Goal: Task Accomplishment & Management: Manage account settings

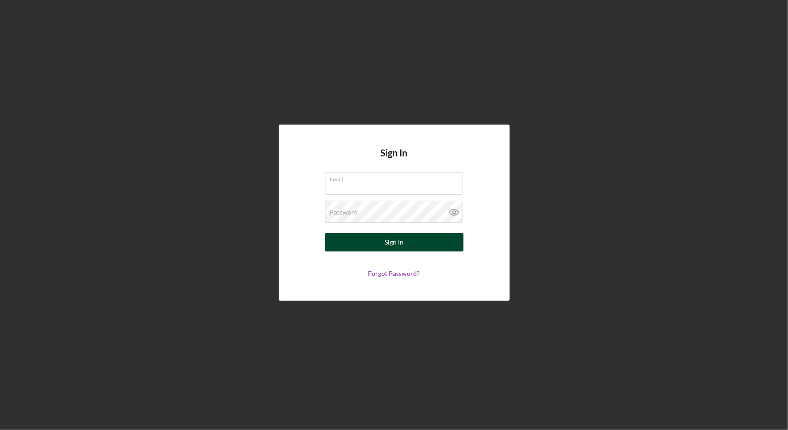
type input "[EMAIL_ADDRESS][DOMAIN_NAME]"
click at [405, 244] on button "Sign In" at bounding box center [394, 242] width 138 height 18
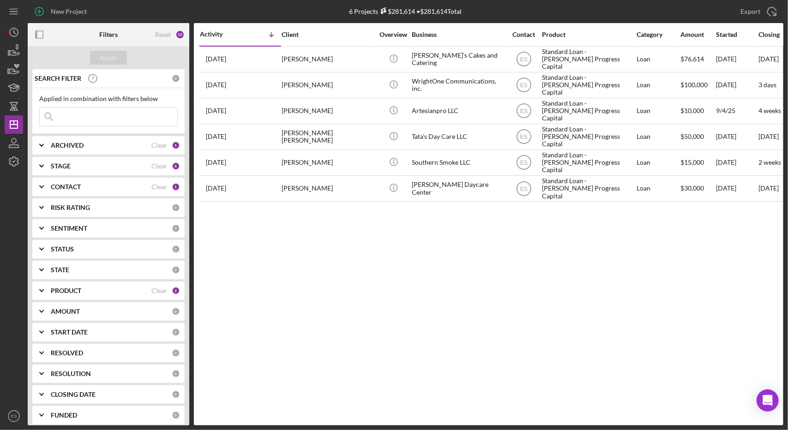
click at [60, 149] on div "ARCHIVED Clear 1" at bounding box center [115, 145] width 129 height 18
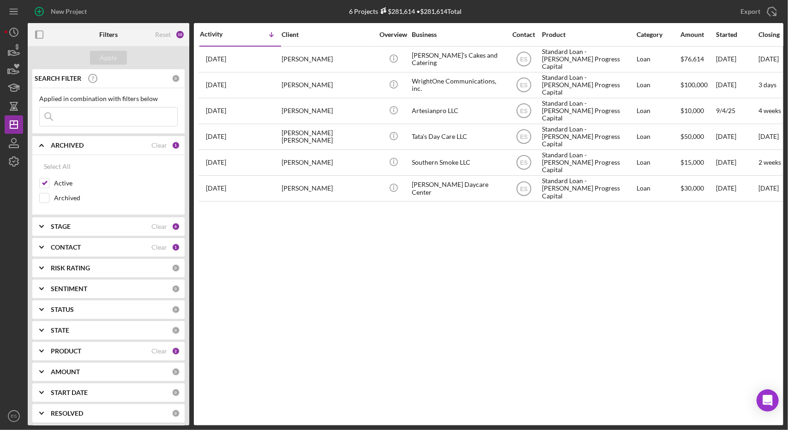
click at [61, 150] on div "ARCHIVED Clear 1" at bounding box center [115, 145] width 129 height 18
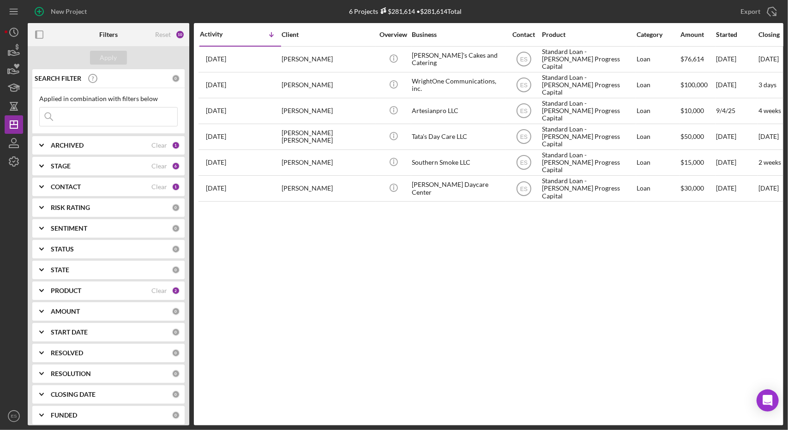
click at [63, 174] on div "STAGE Clear 6" at bounding box center [115, 166] width 129 height 18
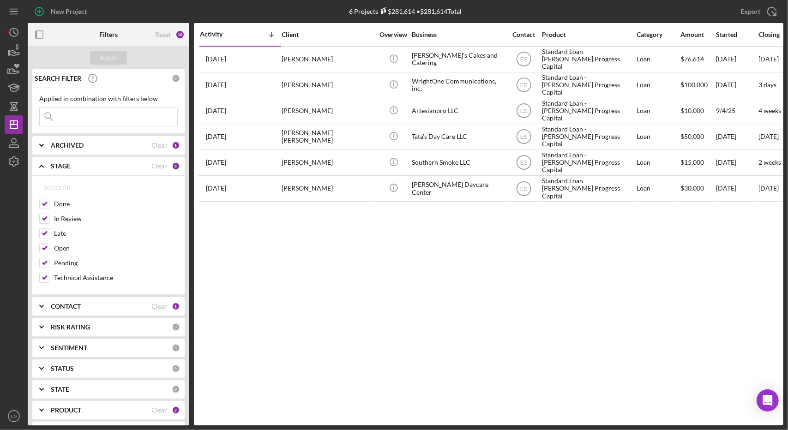
click at [63, 174] on div "STAGE Clear 6" at bounding box center [115, 166] width 129 height 18
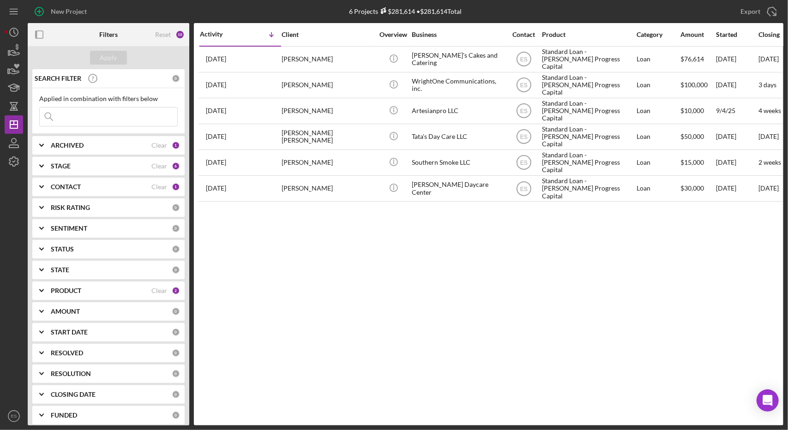
click at [58, 181] on div "CONTACT Clear 1" at bounding box center [115, 187] width 129 height 18
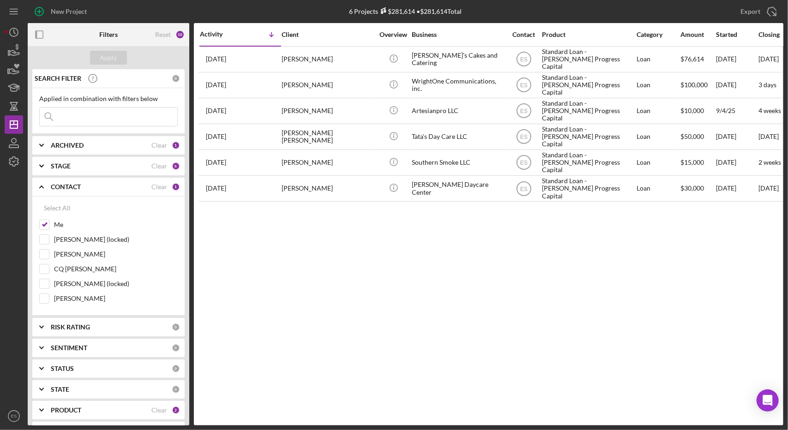
click at [86, 187] on div "CONTACT" at bounding box center [101, 186] width 101 height 7
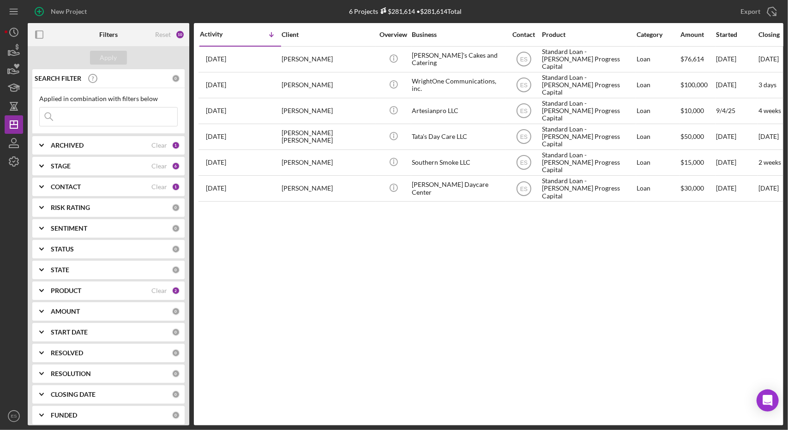
click at [67, 168] on b "STAGE" at bounding box center [61, 165] width 20 height 7
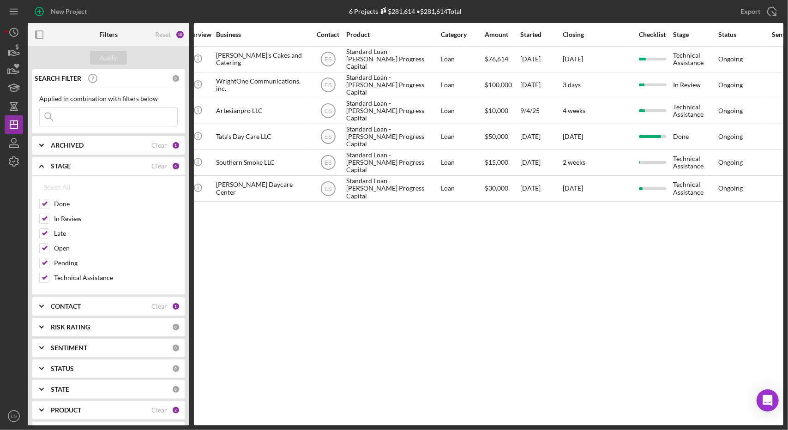
scroll to position [0, 193]
click at [480, 294] on div "Activity Icon/Table Sort Arrow Client Overview Business Contact Product Categor…" at bounding box center [488, 224] width 589 height 402
click at [58, 165] on b "STAGE" at bounding box center [61, 165] width 20 height 7
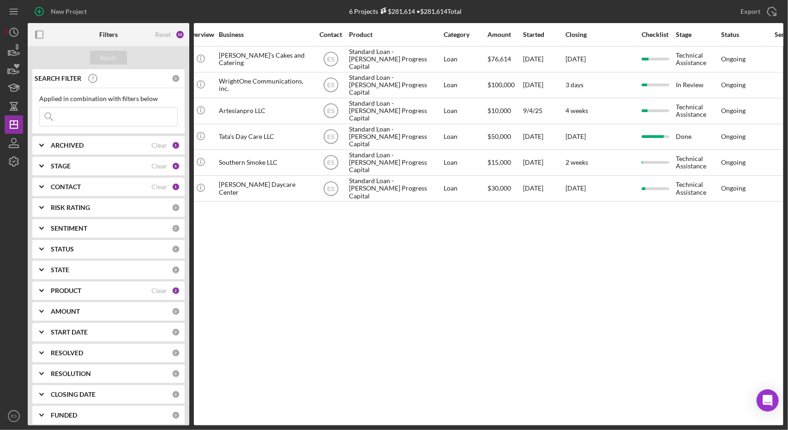
scroll to position [0, 0]
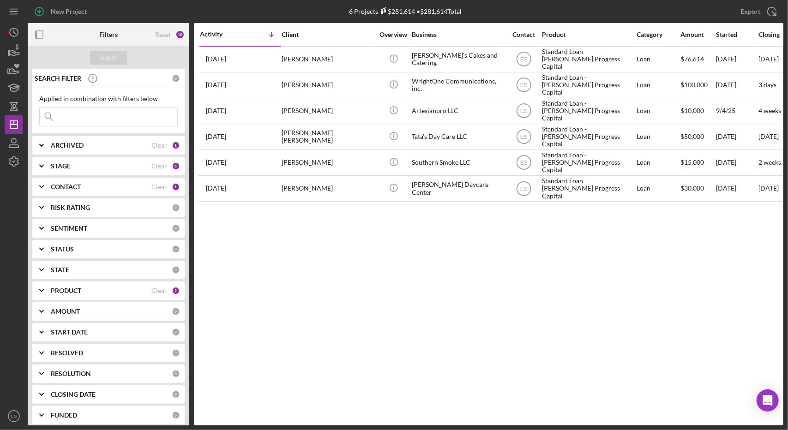
click at [46, 184] on icon "Icon/Expander" at bounding box center [41, 186] width 23 height 23
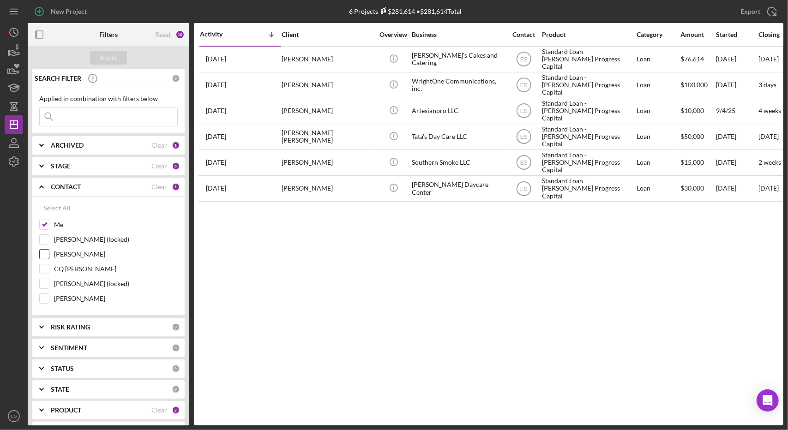
click at [44, 257] on input "[PERSON_NAME]" at bounding box center [44, 254] width 9 height 9
checkbox input "true"
click at [113, 60] on div "Apply" at bounding box center [108, 58] width 17 height 14
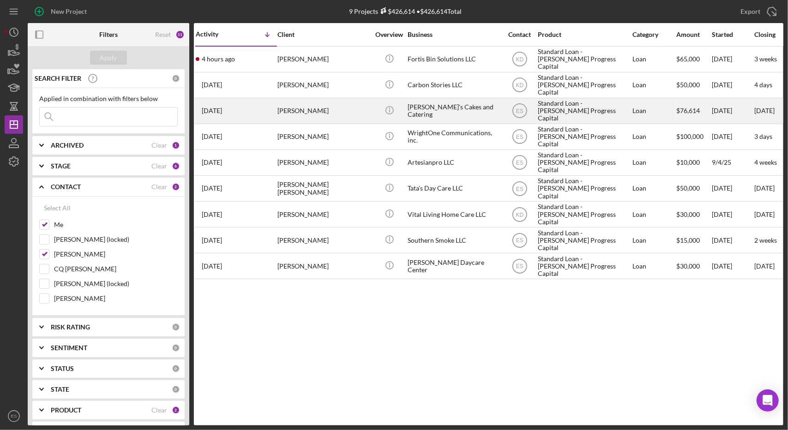
scroll to position [0, 6]
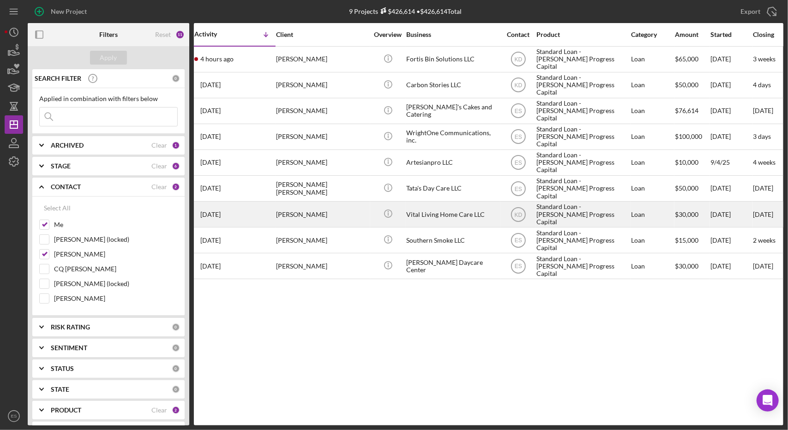
click at [351, 217] on div "[PERSON_NAME]" at bounding box center [322, 214] width 92 height 24
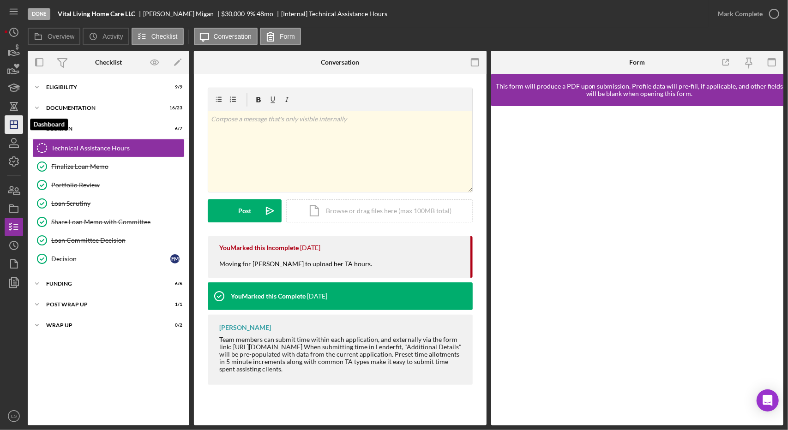
click at [11, 123] on icon "Icon/Dashboard" at bounding box center [13, 124] width 23 height 23
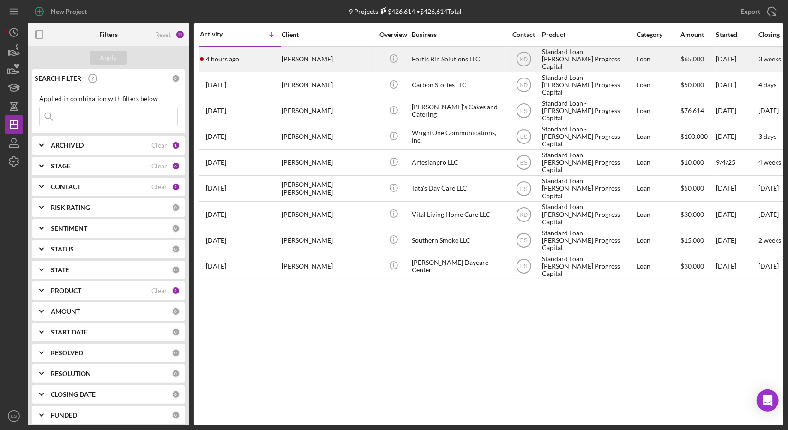
click at [587, 67] on div "Standard Loan - [PERSON_NAME] Progress Capital" at bounding box center [588, 59] width 92 height 24
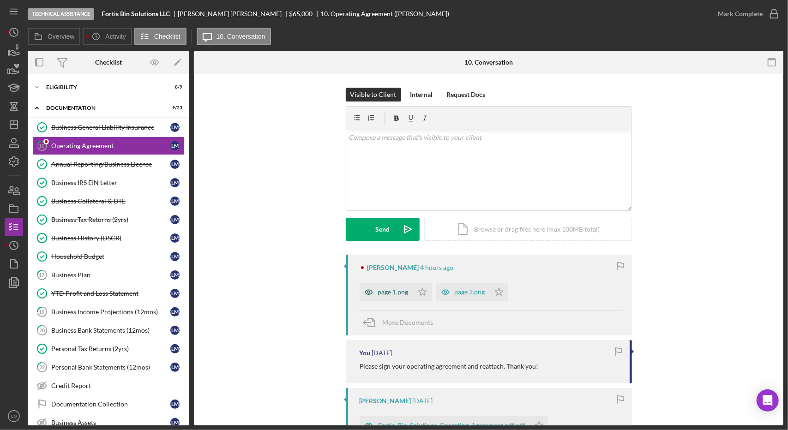
click at [395, 285] on div "page 1.png" at bounding box center [387, 292] width 54 height 18
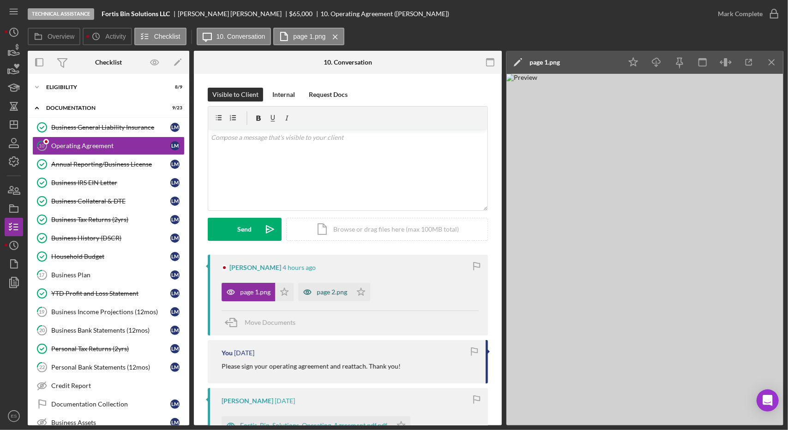
click at [331, 289] on div "page 2.png" at bounding box center [332, 291] width 30 height 7
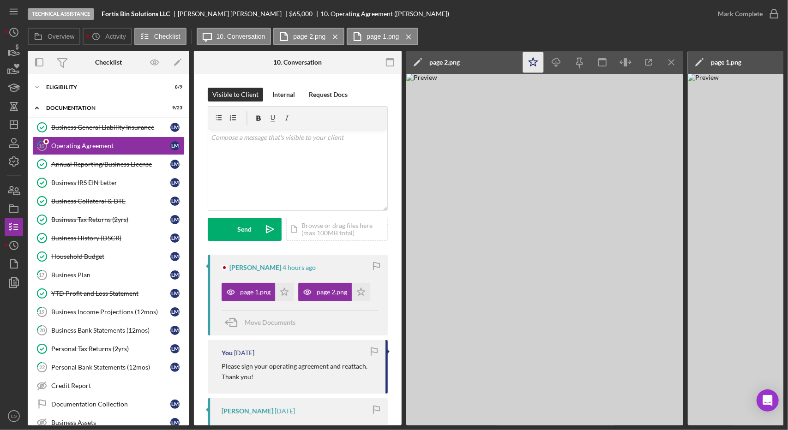
click at [532, 57] on icon "Icon/Star" at bounding box center [533, 62] width 21 height 21
click at [286, 292] on polygon "button" at bounding box center [285, 291] width 8 height 7
click at [729, 11] on div "Mark Complete" at bounding box center [740, 14] width 45 height 18
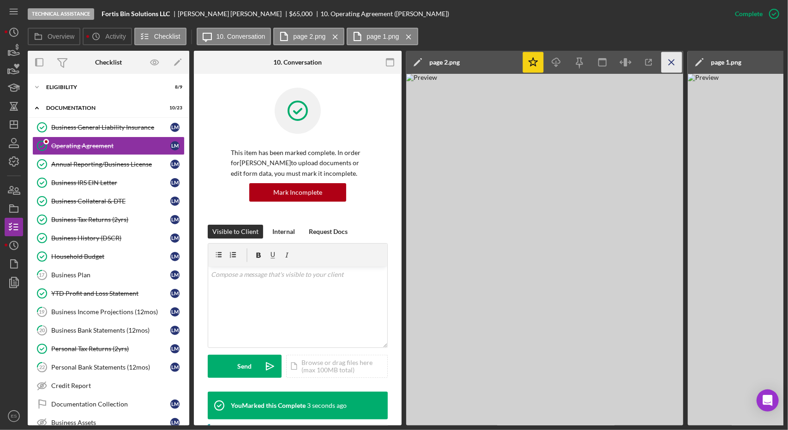
click at [667, 68] on icon "Icon/Menu Close" at bounding box center [671, 62] width 21 height 21
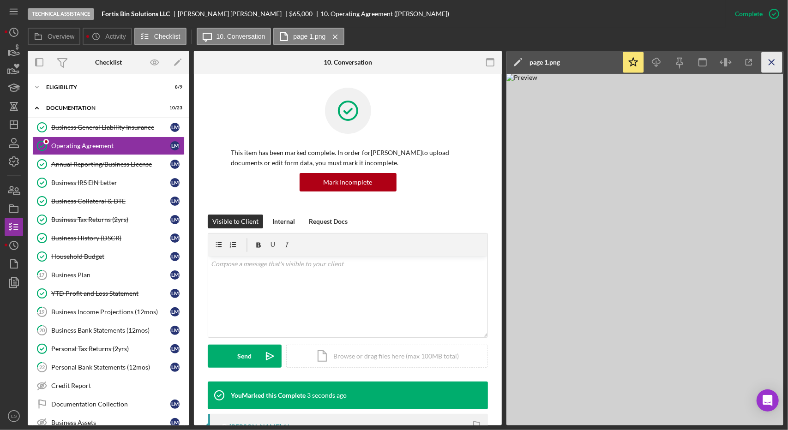
click at [772, 64] on icon "Icon/Menu Close" at bounding box center [772, 62] width 21 height 21
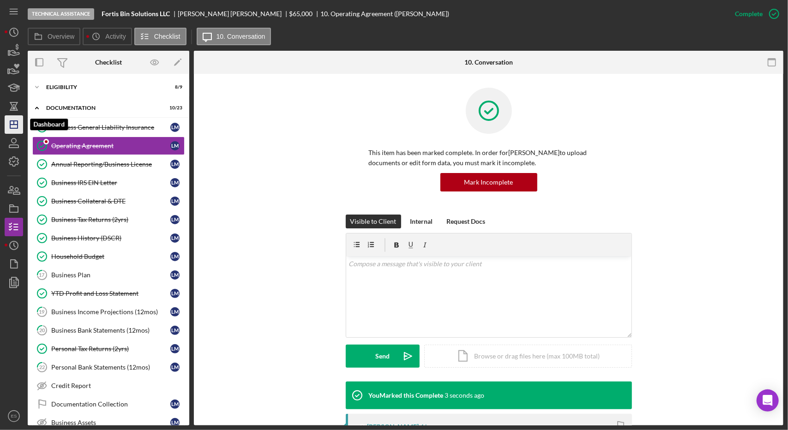
click at [12, 117] on icon "Icon/Dashboard" at bounding box center [13, 124] width 23 height 23
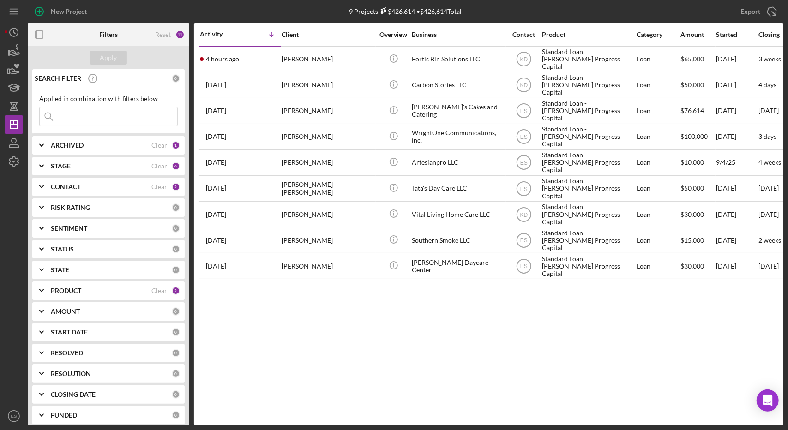
click at [65, 170] on div "STAGE Clear 6" at bounding box center [115, 166] width 129 height 18
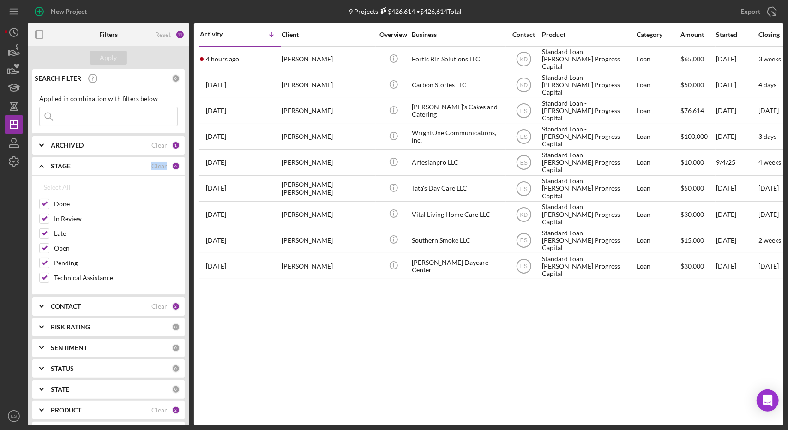
click at [65, 170] on div "STAGE Clear 6" at bounding box center [115, 166] width 129 height 18
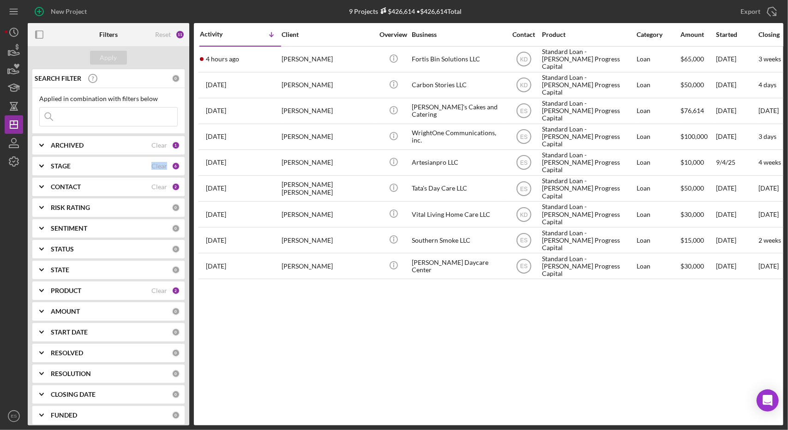
click at [65, 187] on b "CONTACT" at bounding box center [66, 186] width 30 height 7
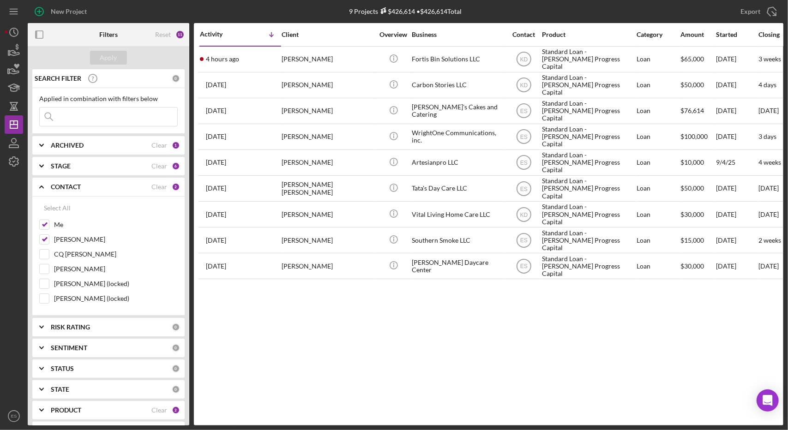
click at [401, 348] on div "Activity Icon/Table Sort Arrow Client Overview Business Contact Product Categor…" at bounding box center [488, 224] width 589 height 402
click at [62, 188] on b "CONTACT" at bounding box center [66, 186] width 30 height 7
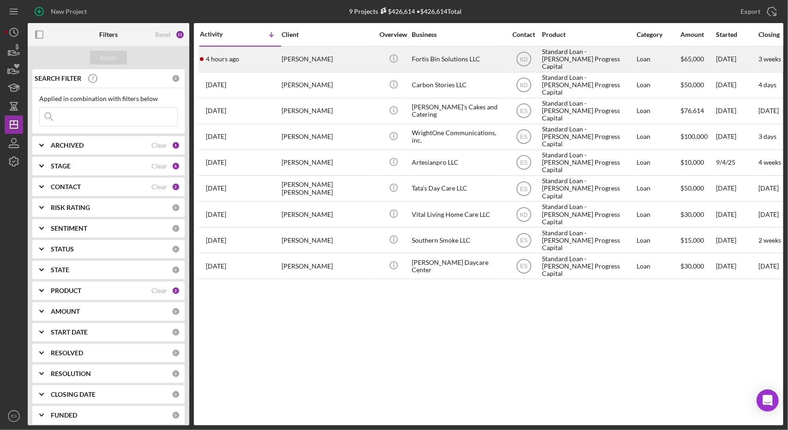
click at [477, 53] on div "Fortis Bin Solutions LLC" at bounding box center [458, 59] width 92 height 24
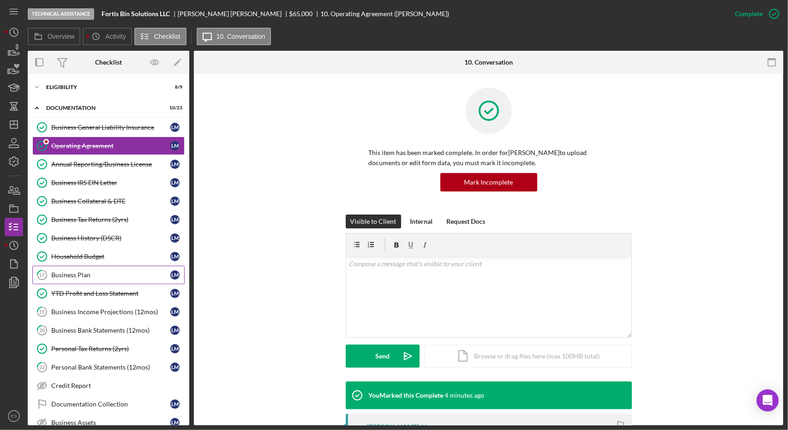
click at [84, 276] on link "17 Business Plan [PERSON_NAME]" at bounding box center [108, 275] width 152 height 18
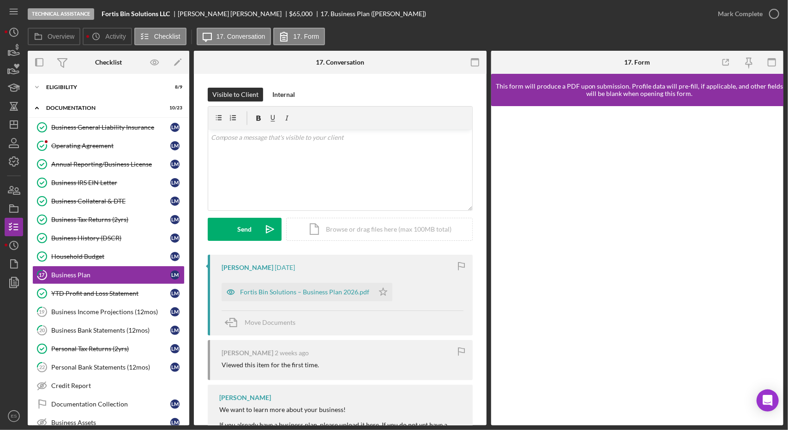
scroll to position [47, 0]
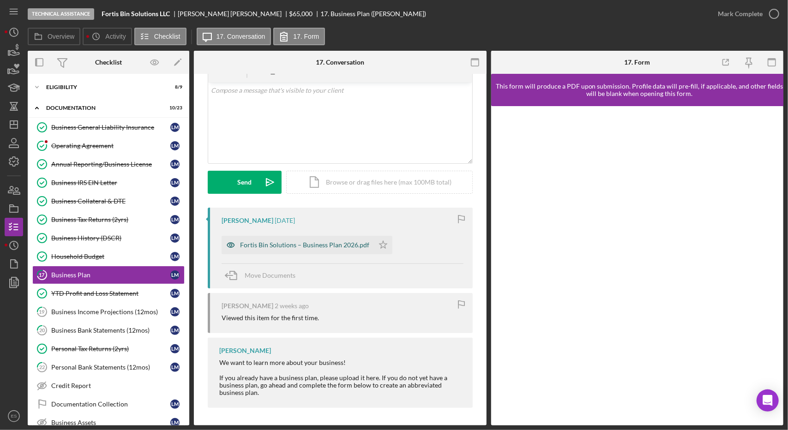
click at [321, 247] on div "Fortis Bin Solutions – Business Plan 2026.pdf" at bounding box center [304, 244] width 129 height 7
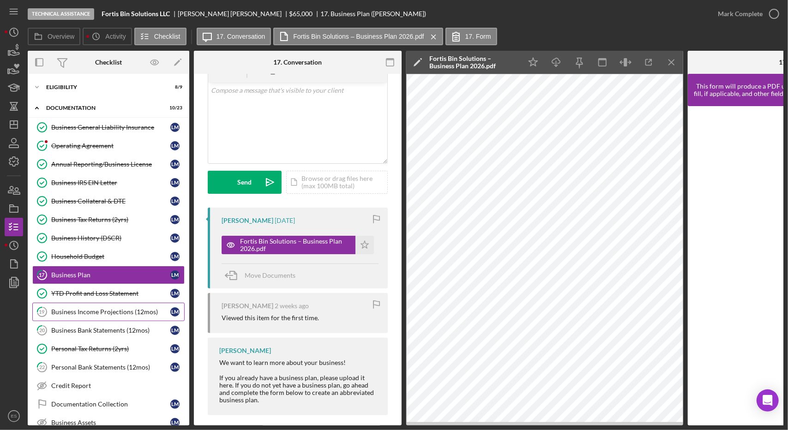
click at [115, 311] on div "Business Income Projections (12mos)" at bounding box center [110, 311] width 119 height 7
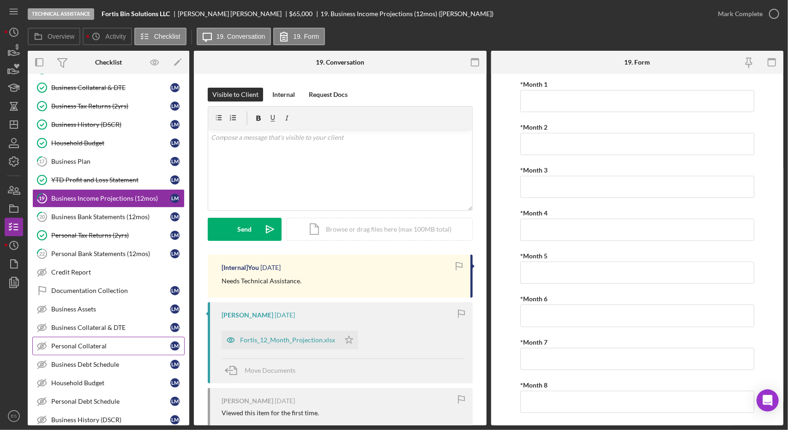
scroll to position [202, 0]
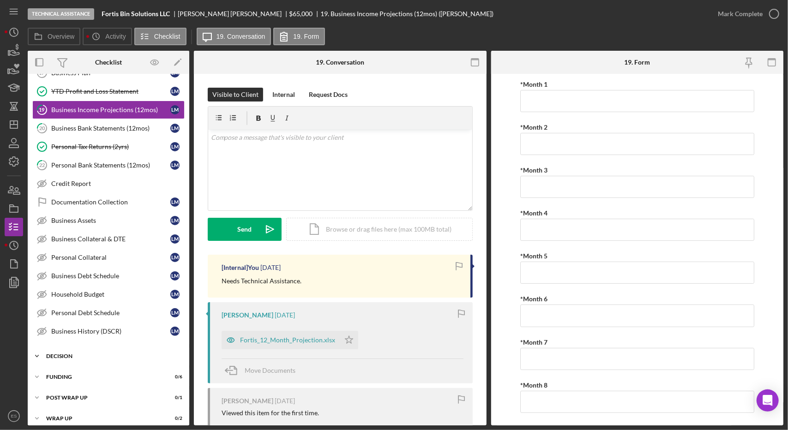
click at [64, 354] on div "Decision" at bounding box center [112, 357] width 132 height 6
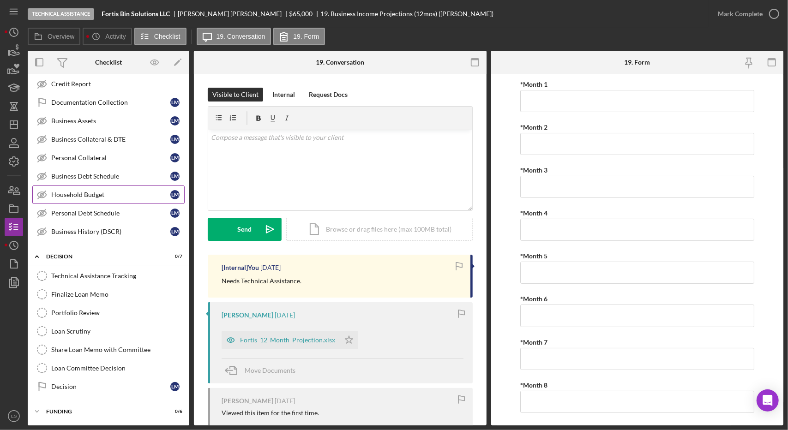
scroll to position [302, 0]
click at [78, 267] on link "Technical Assistance Tracking Technical Assistance Tracking" at bounding box center [108, 276] width 152 height 18
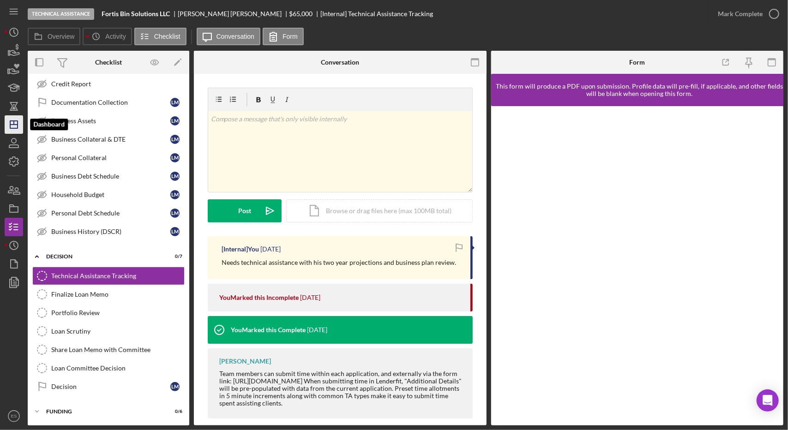
click at [12, 125] on line "button" at bounding box center [13, 125] width 7 height 0
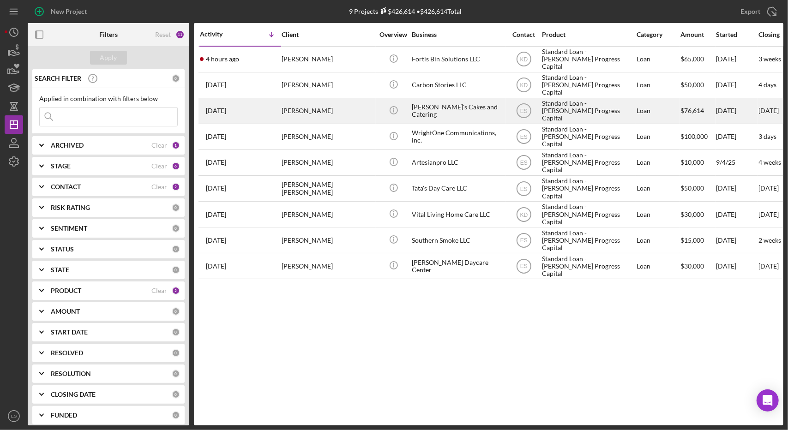
click at [467, 117] on div "[PERSON_NAME]'s Cakes and Catering" at bounding box center [458, 111] width 92 height 24
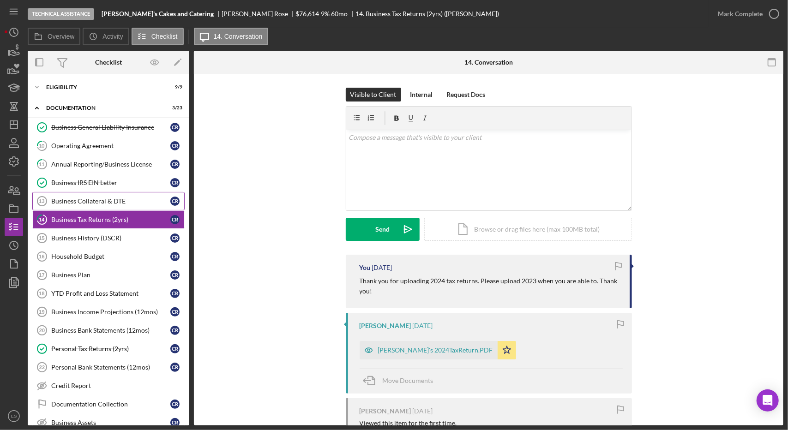
click at [102, 201] on div "Business Collateral & DTE" at bounding box center [110, 201] width 119 height 7
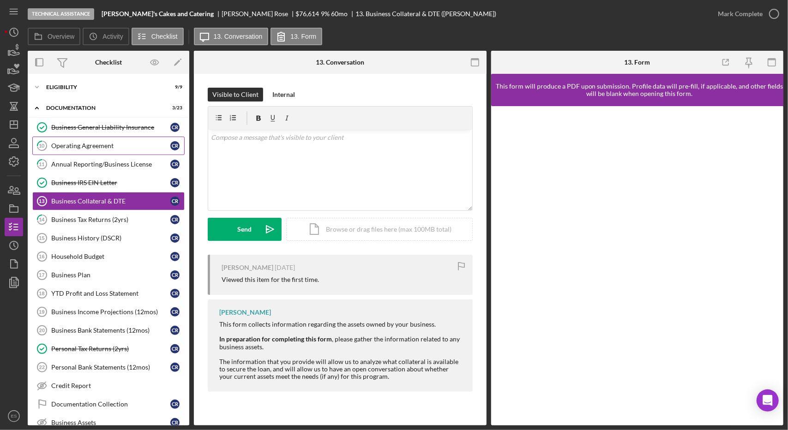
click at [94, 146] on div "Operating Agreement" at bounding box center [110, 145] width 119 height 7
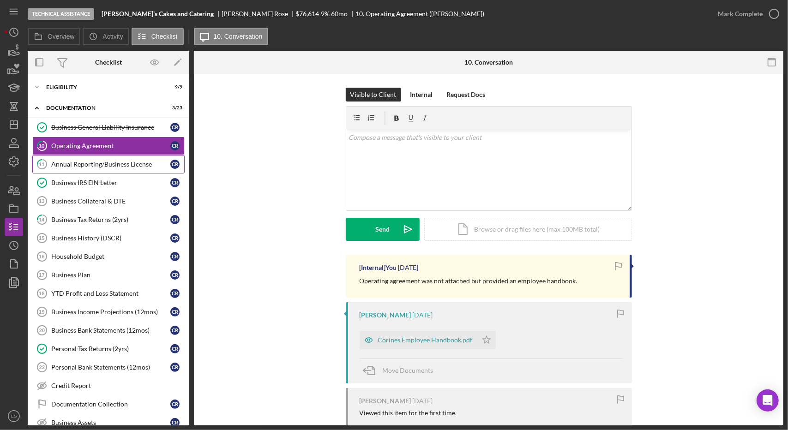
click at [94, 165] on div "Annual Reporting/Business License" at bounding box center [110, 164] width 119 height 7
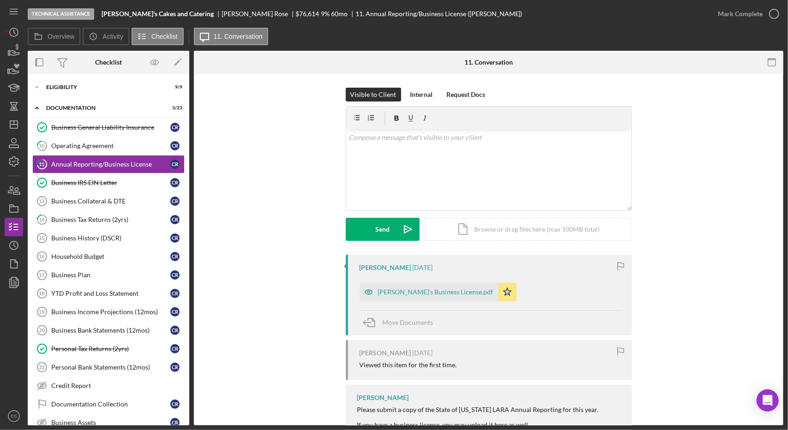
drag, startPoint x: 94, startPoint y: 165, endPoint x: 214, endPoint y: 311, distance: 188.6
click at [214, 311] on div "Overview Internal Workflow Stage Technical Assistance Icon/Dropdown Arrow Archi…" at bounding box center [406, 238] width 756 height 375
click at [136, 247] on link "Household Budget 16 Household Budget C R" at bounding box center [108, 256] width 152 height 18
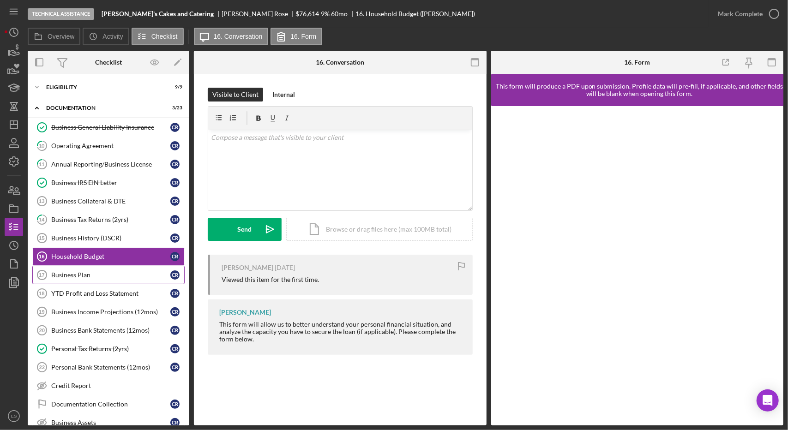
click at [90, 271] on div "Business Plan" at bounding box center [110, 274] width 119 height 7
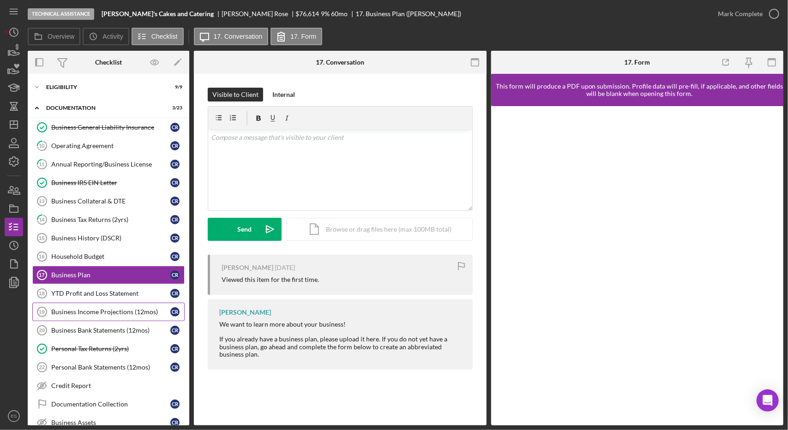
click at [95, 308] on div "Business Income Projections (12mos)" at bounding box center [110, 311] width 119 height 7
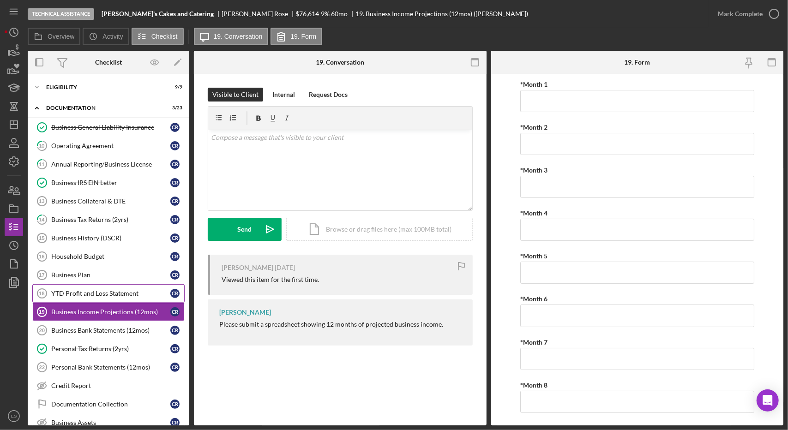
click at [63, 296] on link "YTD Profit and Loss Statement 18 YTD Profit and Loss Statement C R" at bounding box center [108, 293] width 152 height 18
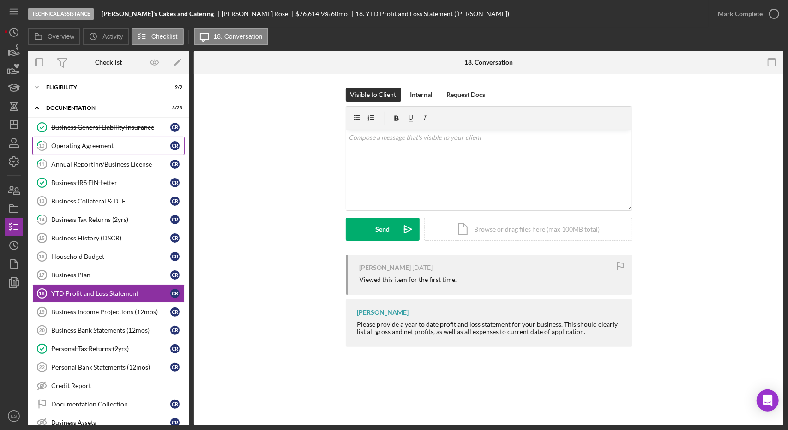
click at [119, 142] on div "Operating Agreement" at bounding box center [110, 145] width 119 height 7
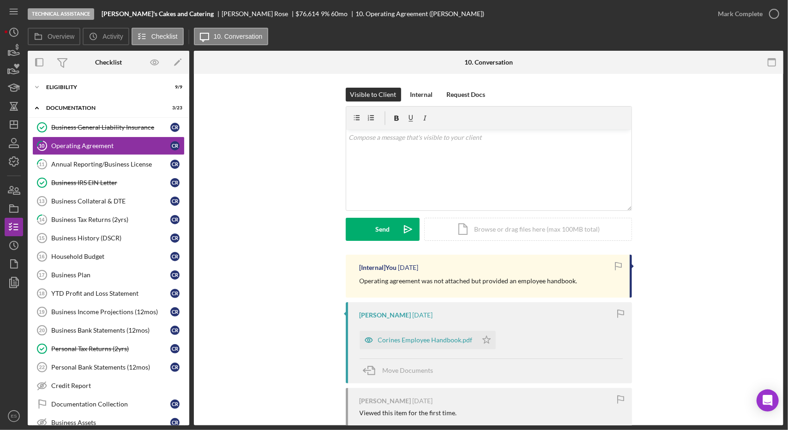
click at [286, 326] on div "[Internal] You [DATE] Operating agreement was not attached but provided an empl…" at bounding box center [489, 344] width 562 height 178
click at [116, 167] on div "Annual Reporting/Business License" at bounding box center [110, 164] width 119 height 7
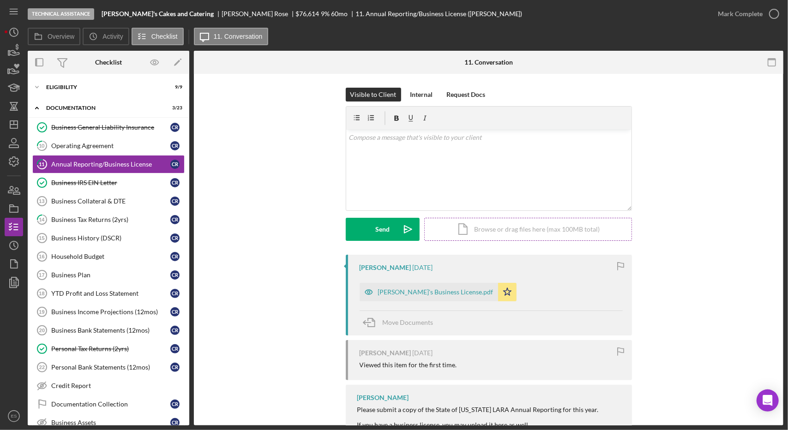
click at [519, 228] on div "Icon/Document Browse or drag files here (max 100MB total) Tap to choose files o…" at bounding box center [528, 229] width 208 height 23
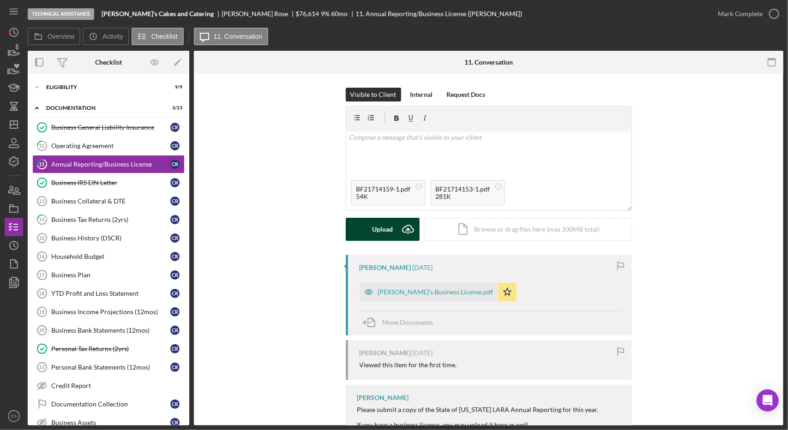
click at [379, 234] on div "Upload" at bounding box center [382, 229] width 21 height 23
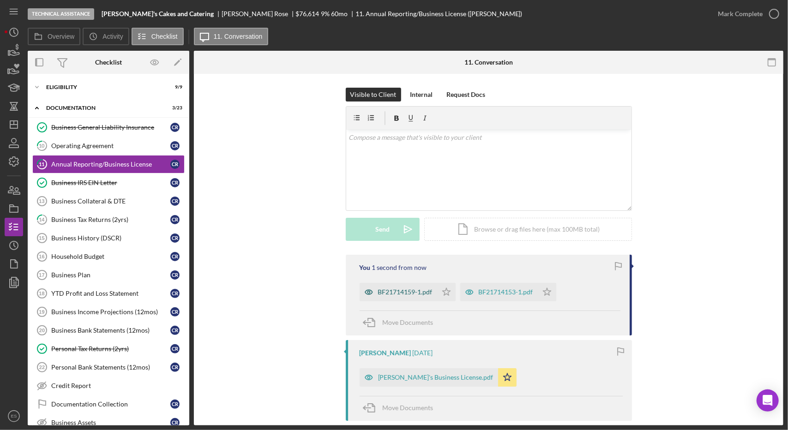
click at [416, 288] on div "BF21714159-1.pdf" at bounding box center [399, 292] width 78 height 18
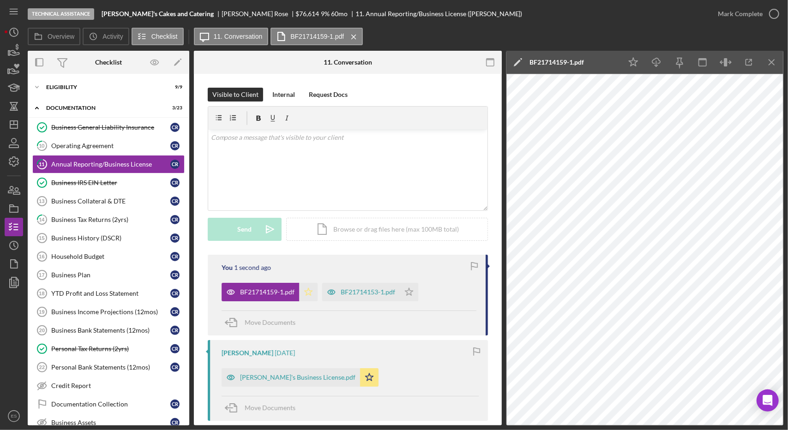
click at [309, 291] on icon "Icon/Star" at bounding box center [308, 292] width 18 height 18
click at [772, 62] on line "button" at bounding box center [771, 62] width 5 height 5
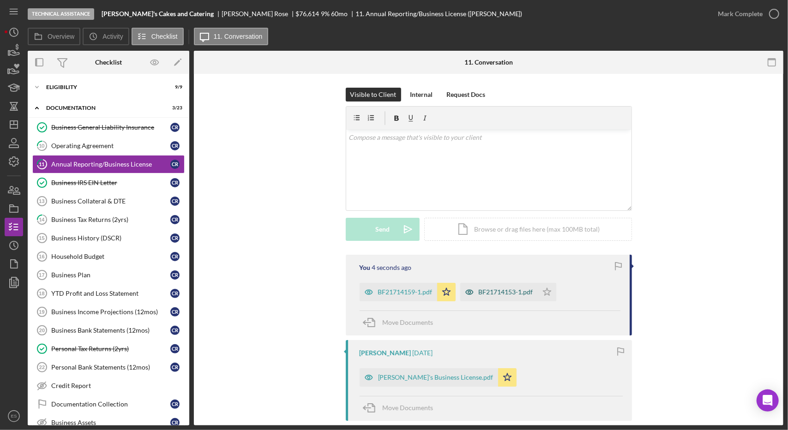
click at [511, 287] on div "BF21714153-1.pdf" at bounding box center [499, 292] width 78 height 18
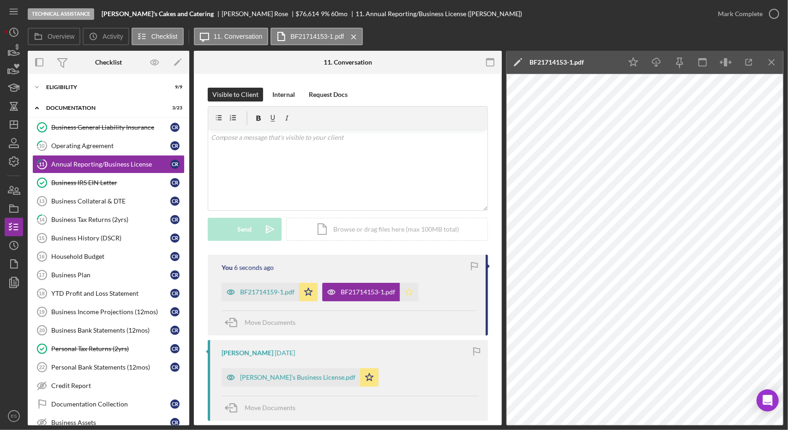
click at [411, 291] on polygon "button" at bounding box center [409, 291] width 8 height 7
click at [763, 18] on icon "button" at bounding box center [774, 13] width 23 height 23
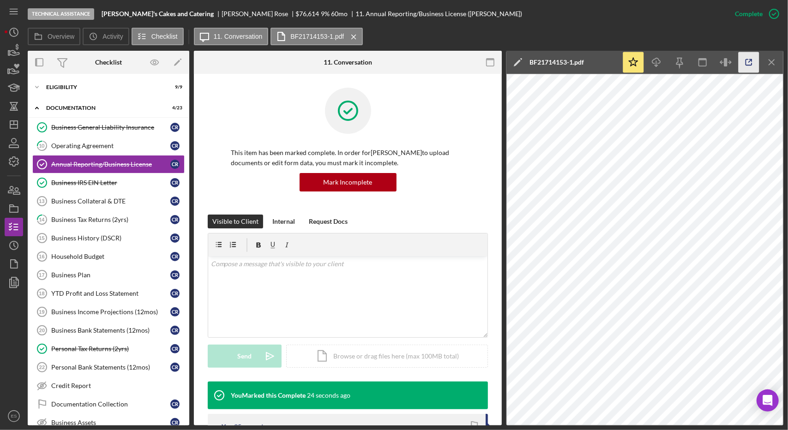
click at [758, 66] on icon "button" at bounding box center [749, 62] width 21 height 21
click at [773, 62] on icon "Icon/Menu Close" at bounding box center [772, 62] width 21 height 21
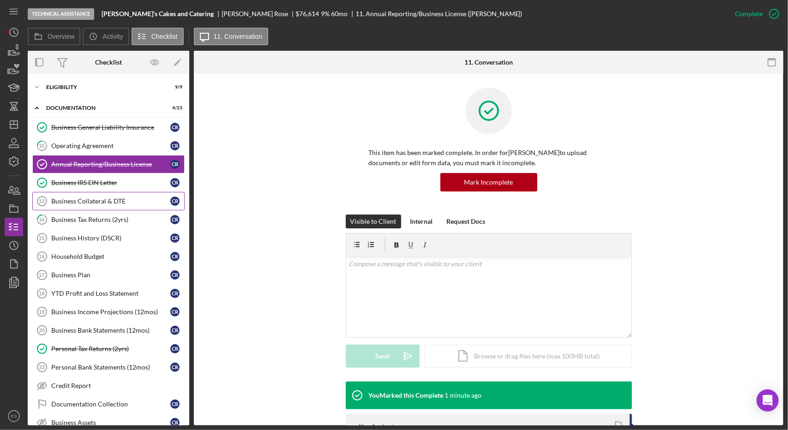
click at [120, 205] on link "Business Collateral & DTE 13 Business Collateral & DTE C R" at bounding box center [108, 201] width 152 height 18
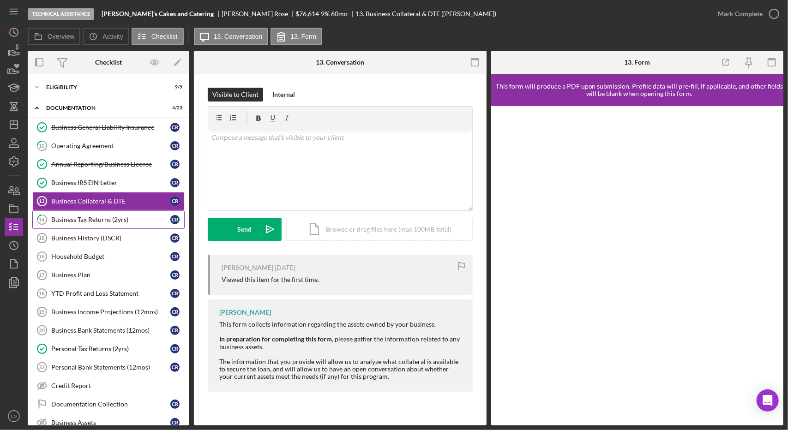
click at [118, 212] on link "14 Business Tax Returns (2yrs) C R" at bounding box center [108, 219] width 152 height 18
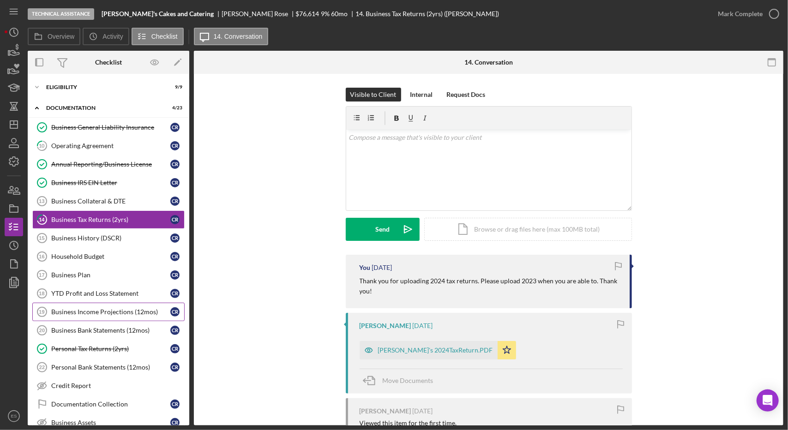
click at [115, 308] on div "Business Income Projections (12mos)" at bounding box center [110, 311] width 119 height 7
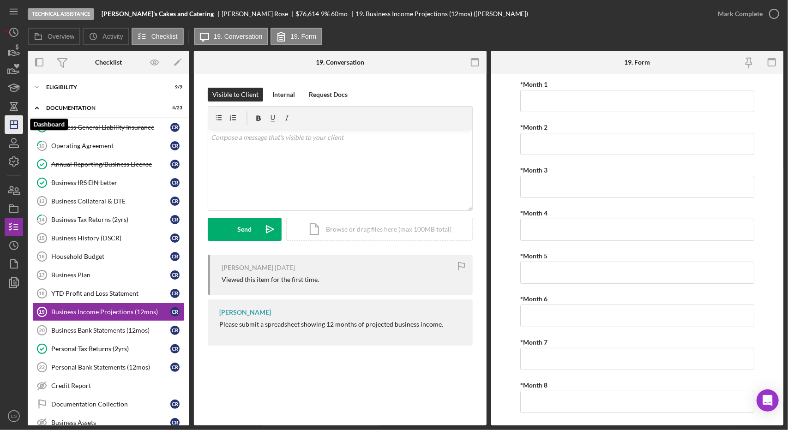
click at [9, 130] on icon "Icon/Dashboard" at bounding box center [13, 124] width 23 height 23
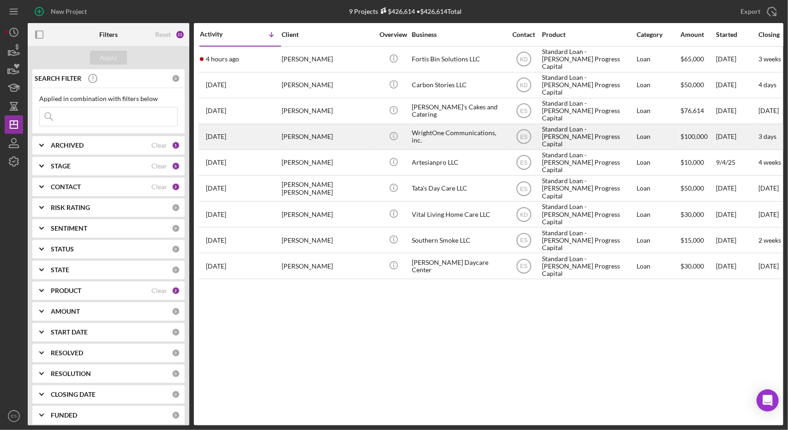
click at [451, 135] on div "WrightOne Communications, inc." at bounding box center [458, 137] width 92 height 24
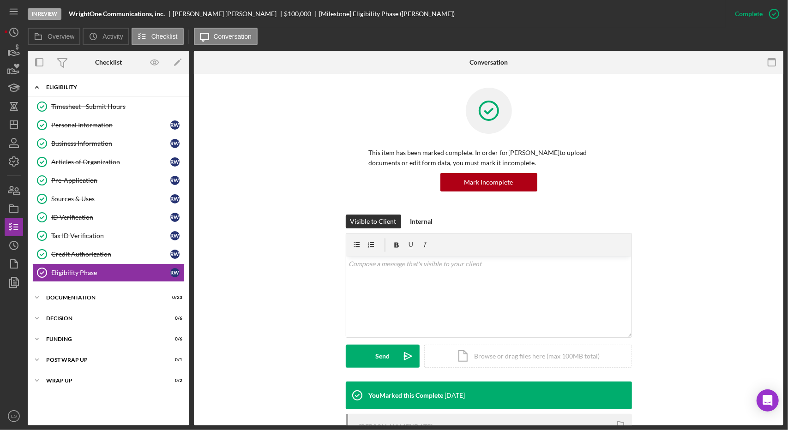
click at [75, 84] on div "Icon/Expander Eligibility 10 / 10" at bounding box center [109, 87] width 162 height 19
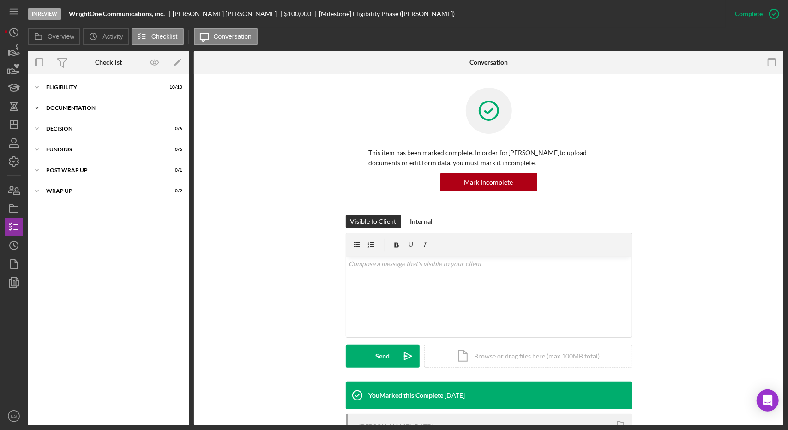
click at [70, 111] on div "Icon/Expander Documentation 0 / 23" at bounding box center [109, 108] width 162 height 18
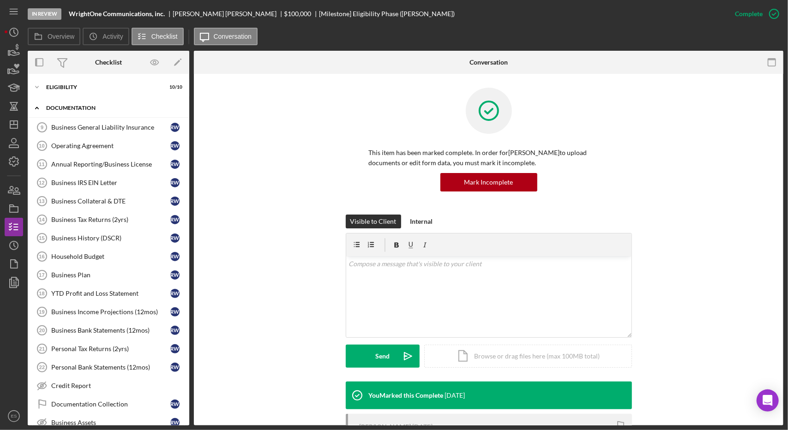
click at [72, 111] on div "Icon/Expander Documentation 0 / 23" at bounding box center [109, 108] width 162 height 19
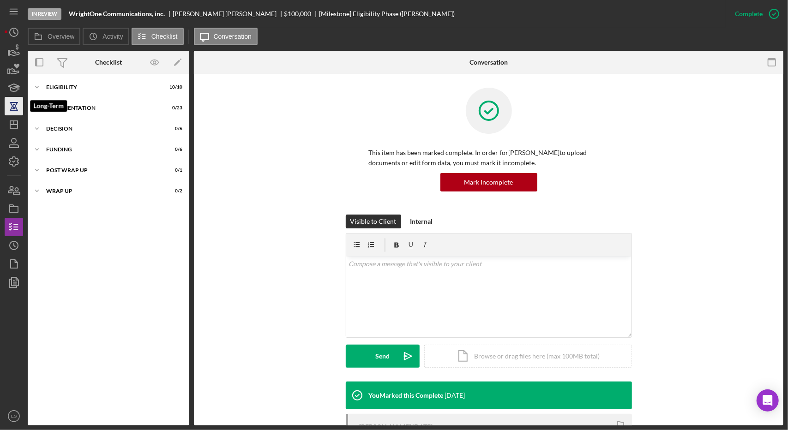
click at [15, 110] on icon "button" at bounding box center [14, 110] width 8 height 1
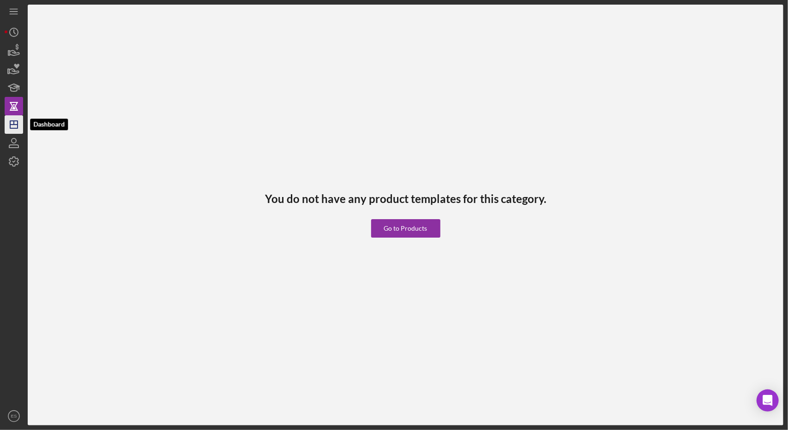
click at [13, 123] on icon "Icon/Dashboard" at bounding box center [13, 124] width 23 height 23
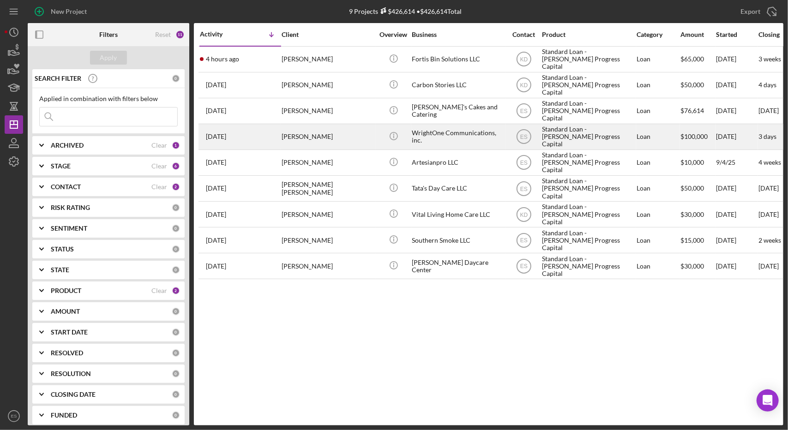
click at [433, 142] on div "WrightOne Communications, inc." at bounding box center [458, 137] width 92 height 24
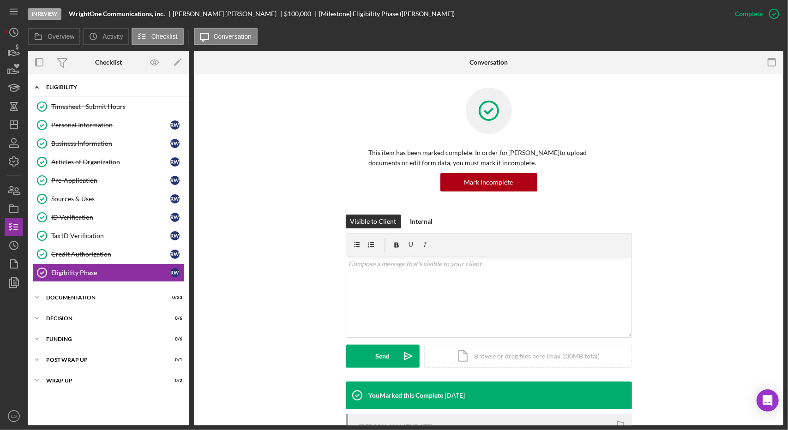
click at [73, 85] on div "Eligibility" at bounding box center [112, 87] width 132 height 6
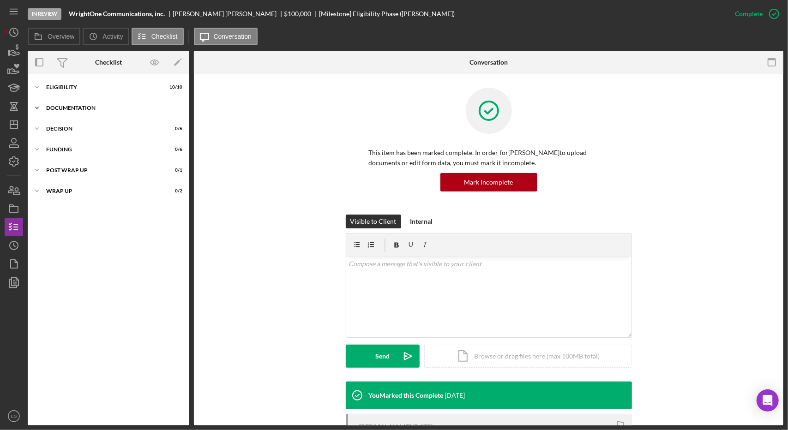
click at [73, 100] on div "Icon/Expander Documentation 0 / 23" at bounding box center [109, 108] width 162 height 18
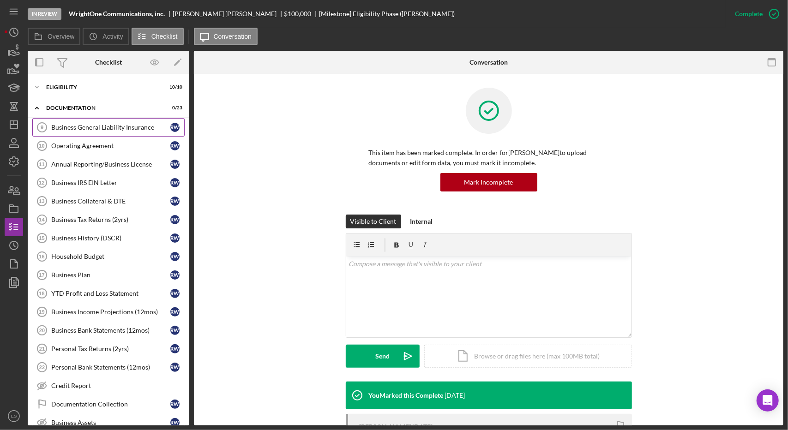
click at [80, 124] on div "Business General Liability Insurance" at bounding box center [110, 127] width 119 height 7
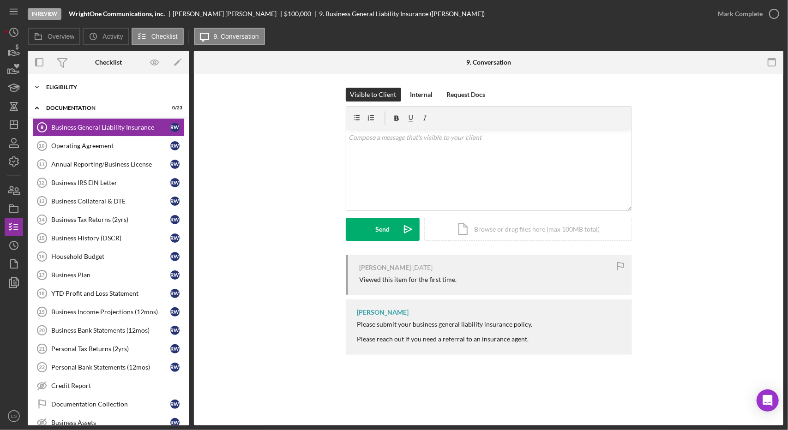
click at [76, 85] on div "Eligibility" at bounding box center [112, 87] width 132 height 6
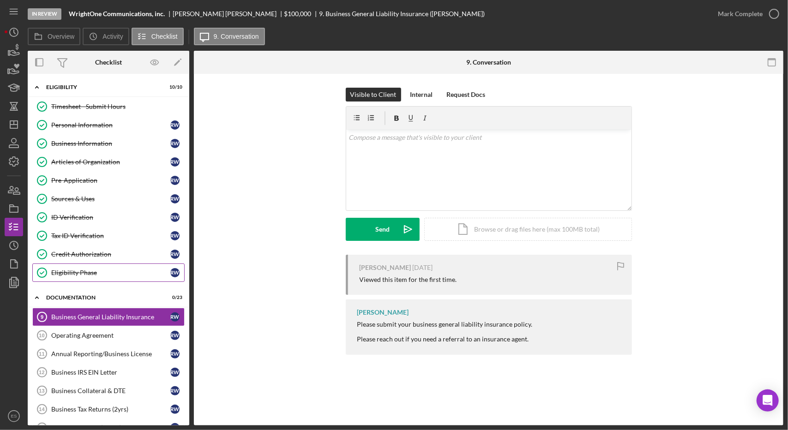
click at [91, 269] on div "Eligibility Phase" at bounding box center [110, 272] width 119 height 7
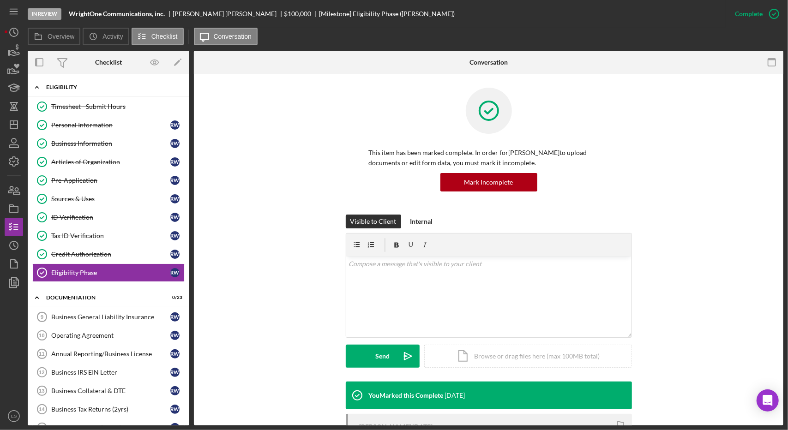
click at [70, 88] on div "Eligibility" at bounding box center [112, 87] width 132 height 6
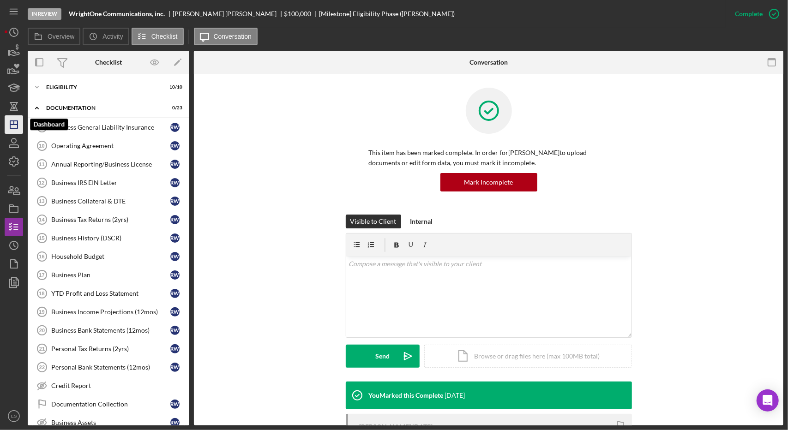
click at [14, 123] on line "button" at bounding box center [14, 123] width 0 height 4
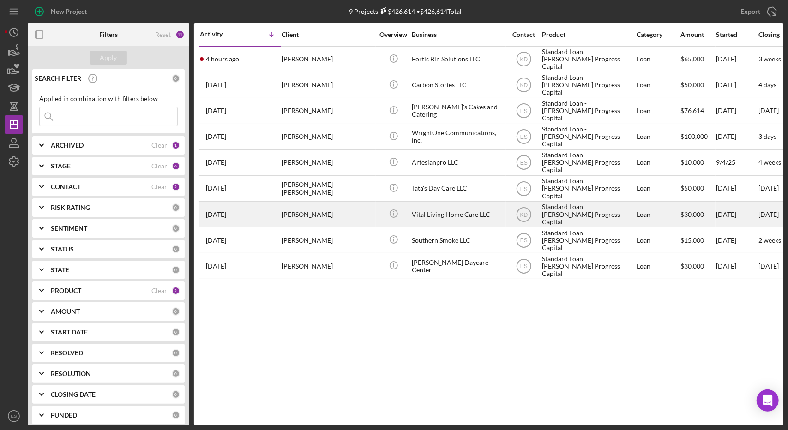
click at [450, 216] on div "Vital Living Home Care LLC" at bounding box center [458, 214] width 92 height 24
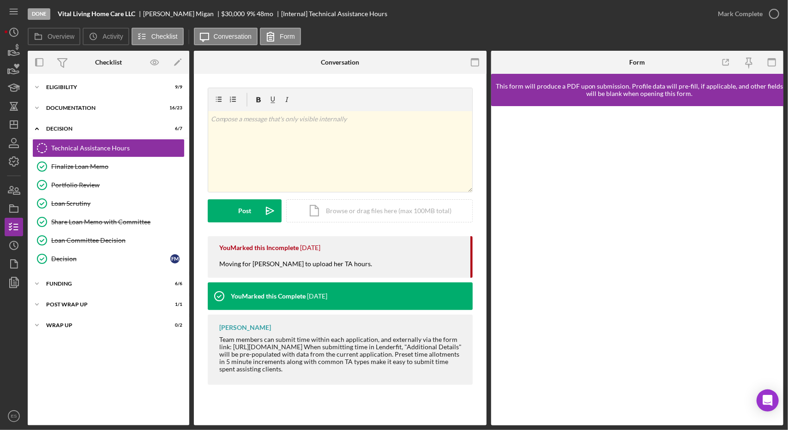
click at [66, 75] on div "Icon/Expander Eligibility 9 / 9 Icon/Expander Documentation 16 / 23 Icon/Expand…" at bounding box center [109, 250] width 162 height 352
click at [97, 145] on div "Technical Assistance Hours" at bounding box center [117, 147] width 133 height 7
click at [17, 125] on line "button" at bounding box center [13, 125] width 7 height 0
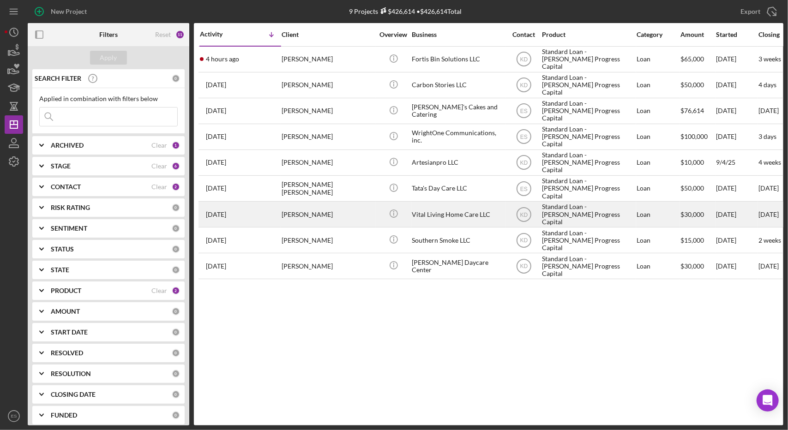
click at [445, 211] on div "Vital Living Home Care LLC" at bounding box center [458, 214] width 92 height 24
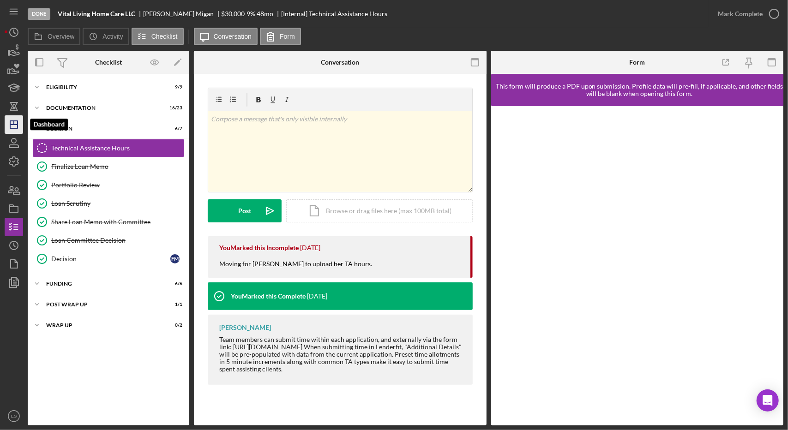
click at [17, 132] on icon "Icon/Dashboard" at bounding box center [13, 124] width 23 height 23
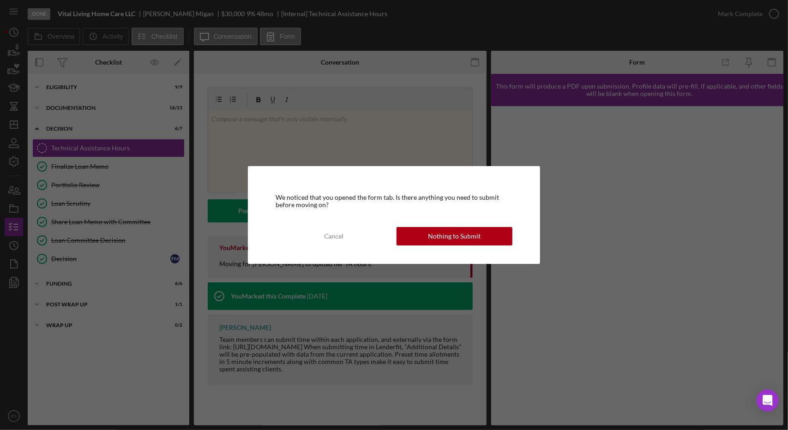
click at [474, 246] on div "We noticed that you opened the form tab. Is there anything you need to submit b…" at bounding box center [394, 215] width 292 height 98
click at [470, 242] on div "Nothing to Submit" at bounding box center [454, 236] width 53 height 18
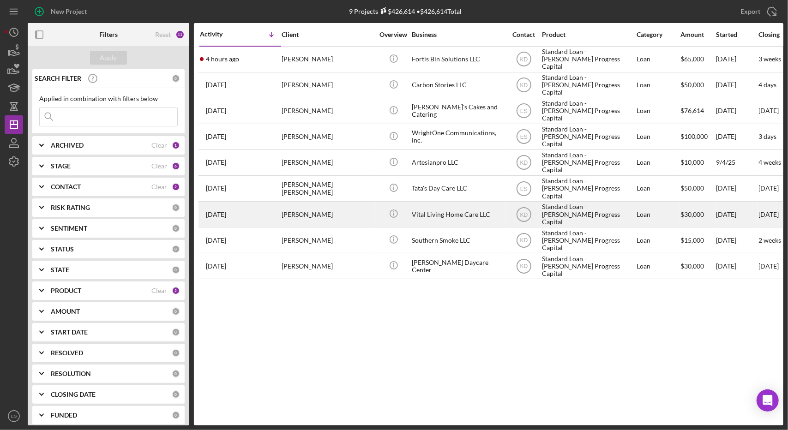
click at [480, 211] on div "Vital Living Home Care LLC" at bounding box center [458, 214] width 92 height 24
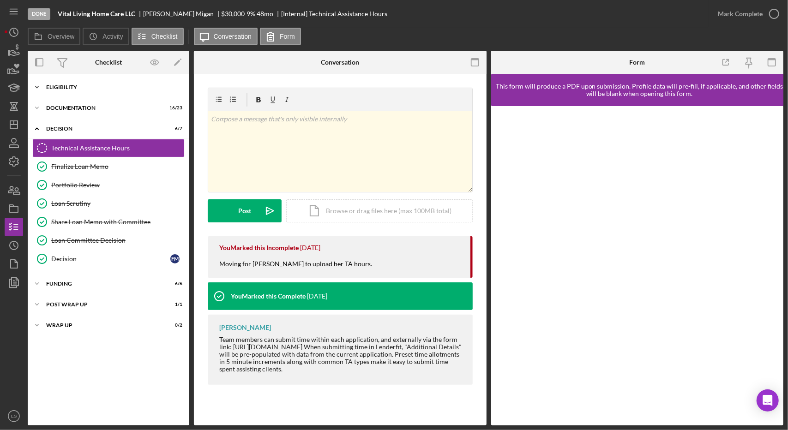
click at [90, 84] on div "Eligibility" at bounding box center [112, 87] width 132 height 6
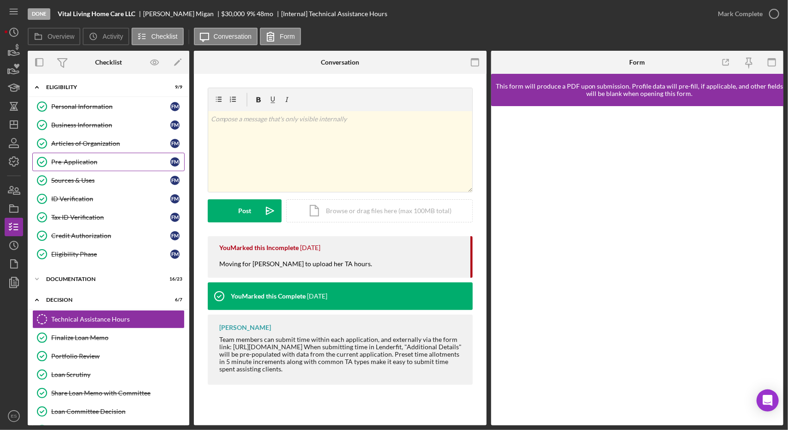
click at [104, 166] on link "Pre-Application Pre-Application F M" at bounding box center [108, 162] width 152 height 18
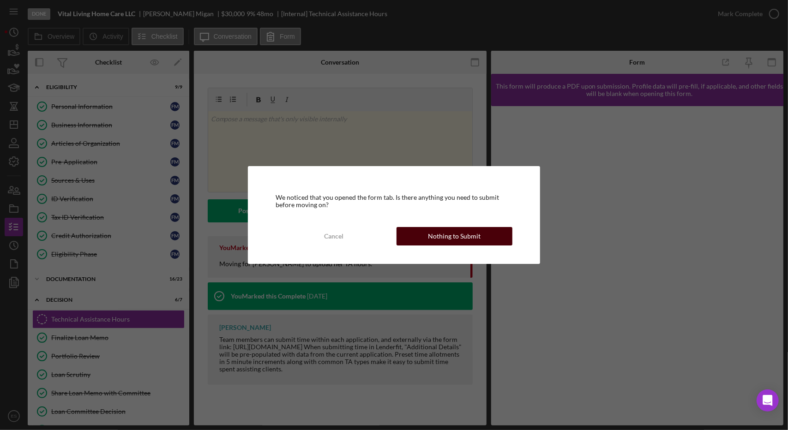
click at [432, 235] on div "Nothing to Submit" at bounding box center [454, 236] width 53 height 18
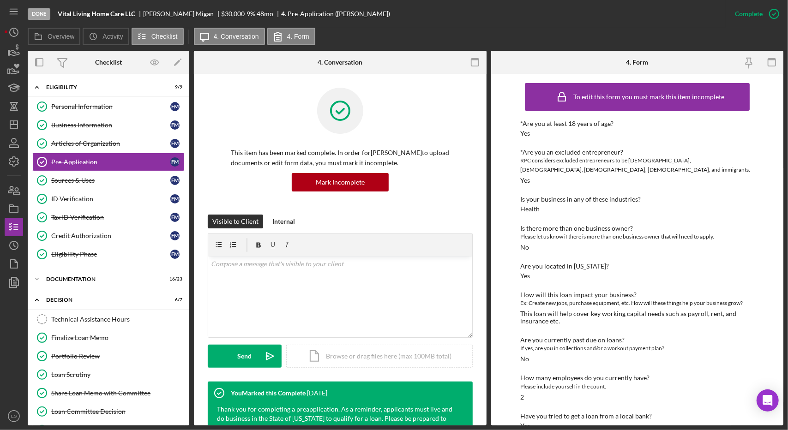
scroll to position [103, 0]
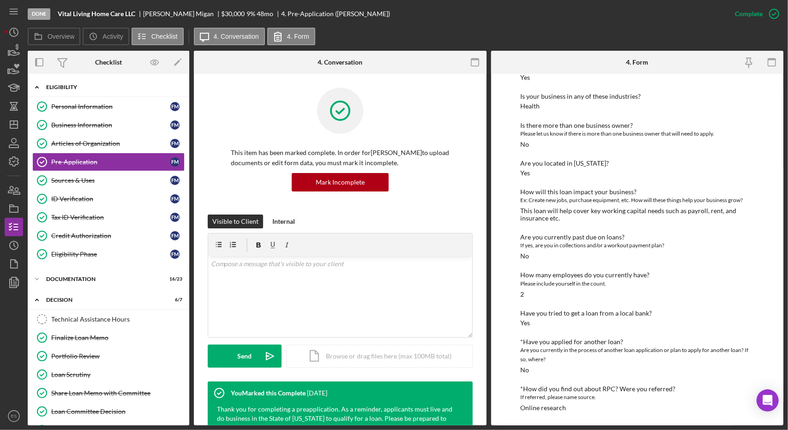
click at [90, 94] on div "Icon/Expander Eligibility 9 / 9" at bounding box center [109, 87] width 162 height 19
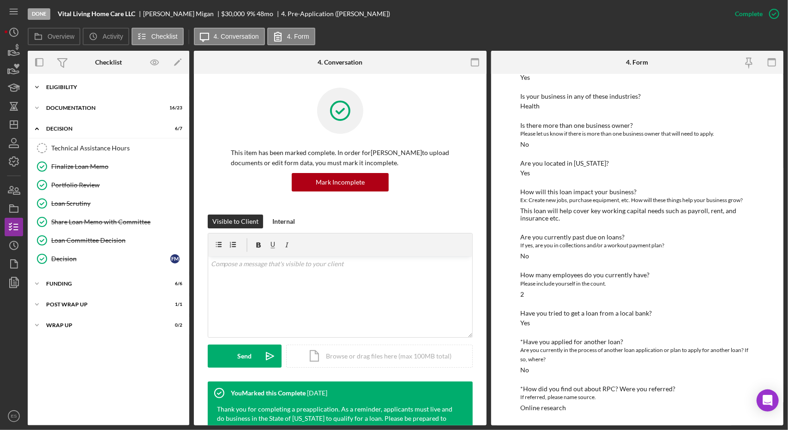
click at [74, 80] on div "Icon/Expander Eligibility 9 / 9" at bounding box center [109, 87] width 162 height 18
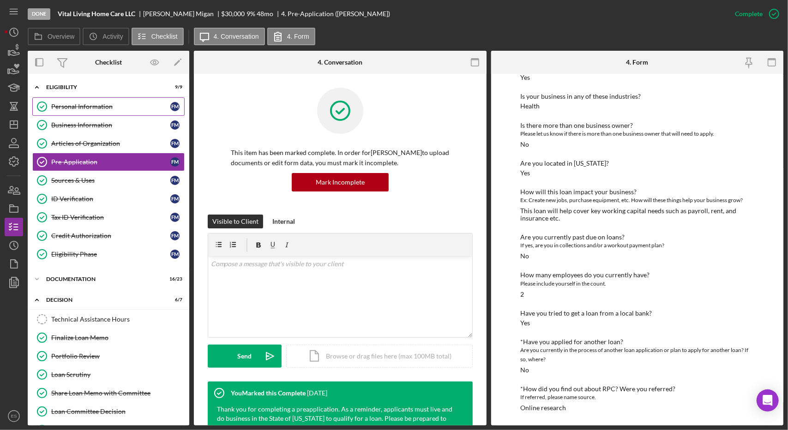
click at [83, 108] on div "Personal Information" at bounding box center [110, 106] width 119 height 7
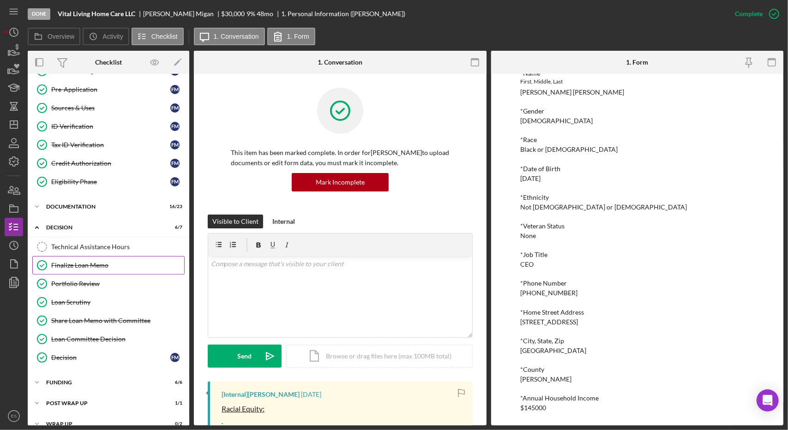
scroll to position [80, 0]
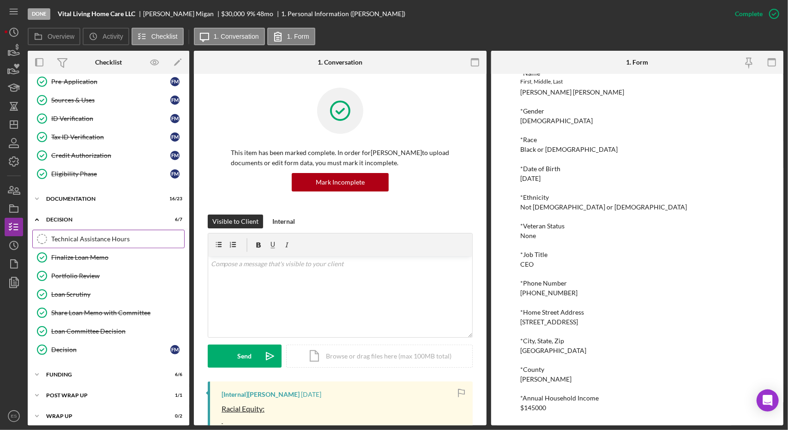
click at [81, 238] on div "Technical Assistance Hours" at bounding box center [117, 238] width 133 height 7
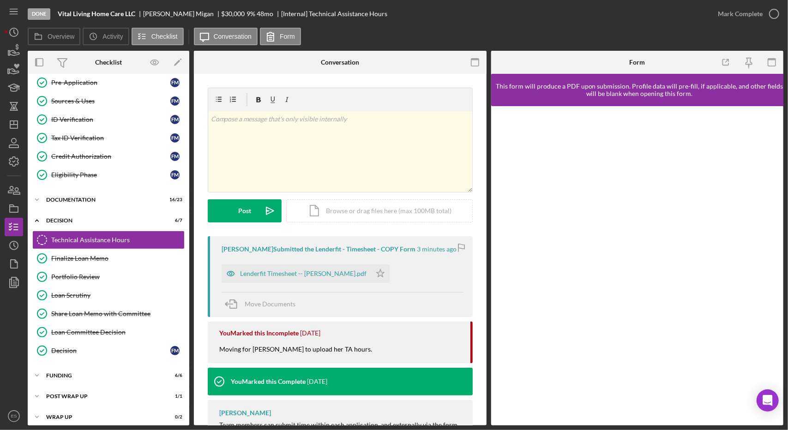
scroll to position [80, 0]
click at [323, 273] on div "Lenderfit Timesheet -- [PERSON_NAME].pdf" at bounding box center [303, 273] width 126 height 7
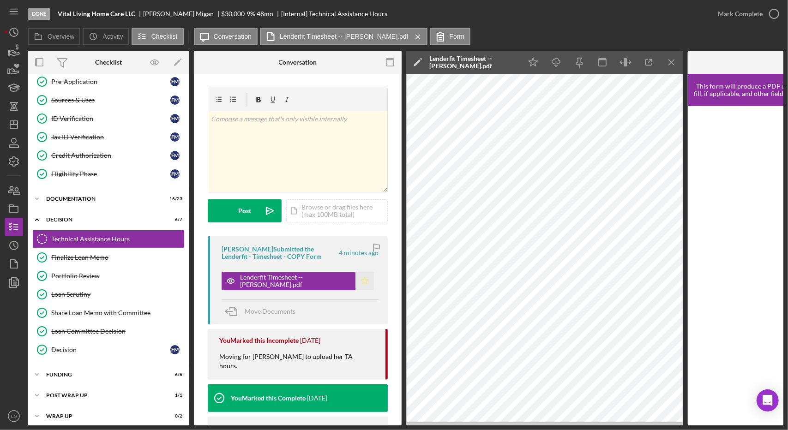
click at [361, 281] on polygon "button" at bounding box center [365, 280] width 8 height 7
click at [10, 122] on polygon "button" at bounding box center [13, 124] width 7 height 7
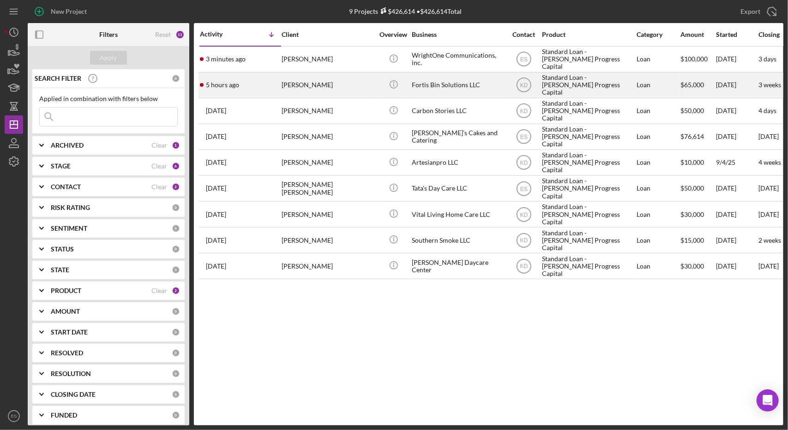
click at [473, 93] on div "Fortis Bin Solutions LLC" at bounding box center [458, 85] width 92 height 24
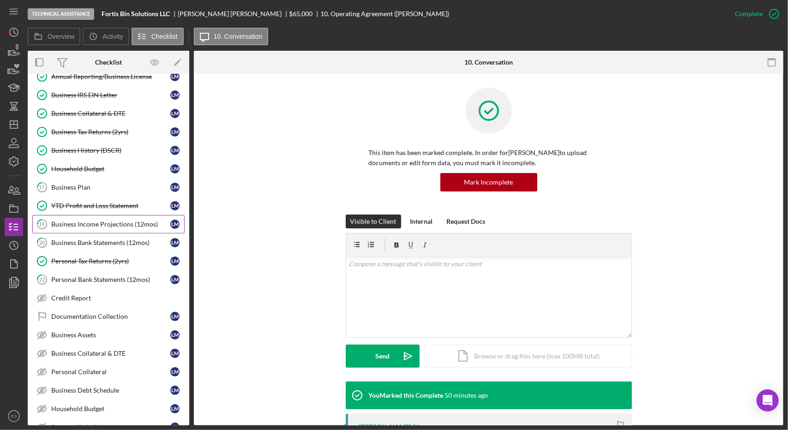
scroll to position [95, 0]
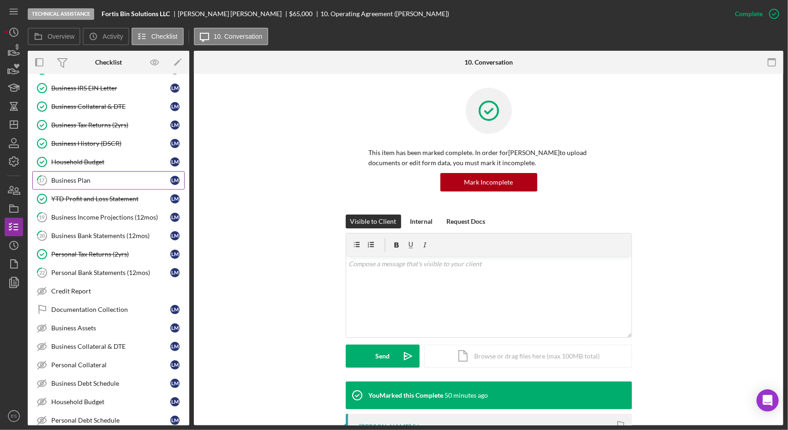
click at [86, 180] on div "Business Plan" at bounding box center [110, 180] width 119 height 7
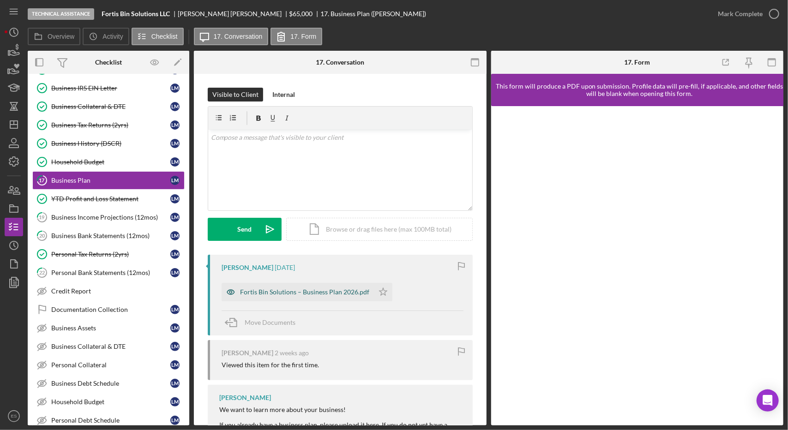
click at [344, 293] on div "Fortis Bin Solutions – Business Plan 2026.pdf" at bounding box center [304, 291] width 129 height 7
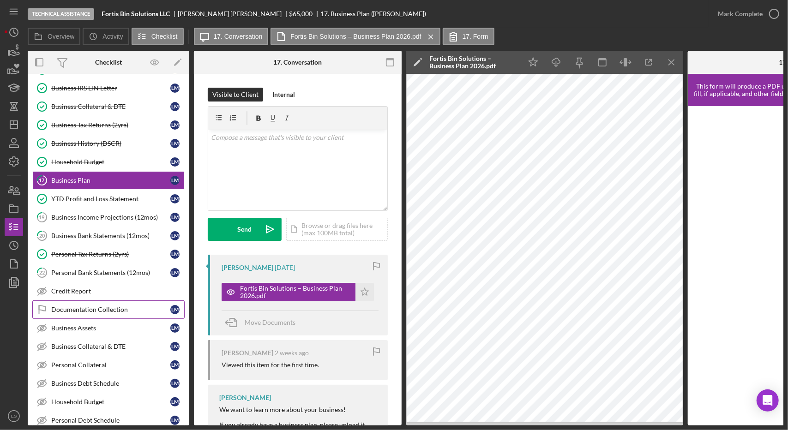
scroll to position [205, 0]
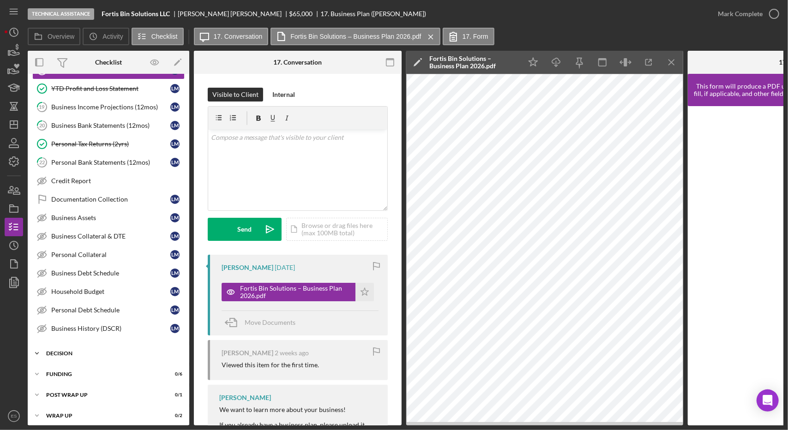
click at [67, 351] on div "Decision" at bounding box center [112, 354] width 132 height 6
click at [89, 369] on div "Technical Assistance Tracking" at bounding box center [117, 372] width 133 height 7
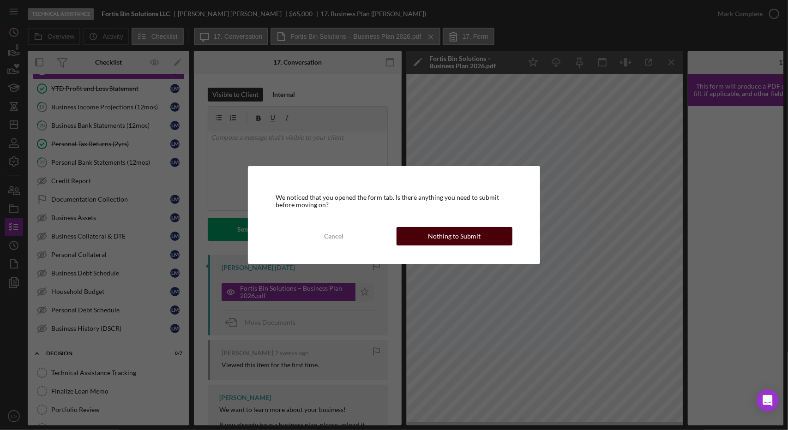
click at [466, 228] on div "Nothing to Submit" at bounding box center [454, 236] width 53 height 18
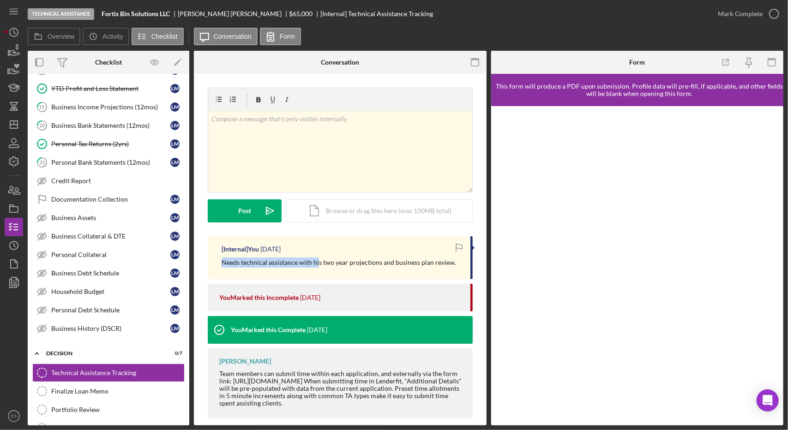
drag, startPoint x: 221, startPoint y: 263, endPoint x: 306, endPoint y: 263, distance: 85.9
click at [306, 263] on div "[Internal] You [DATE] Needs technical assistance with his two year projections …" at bounding box center [340, 257] width 265 height 43
click at [331, 279] on div "[Internal] You [DATE] Needs technical assistance with his two year projections …" at bounding box center [340, 329] width 265 height 187
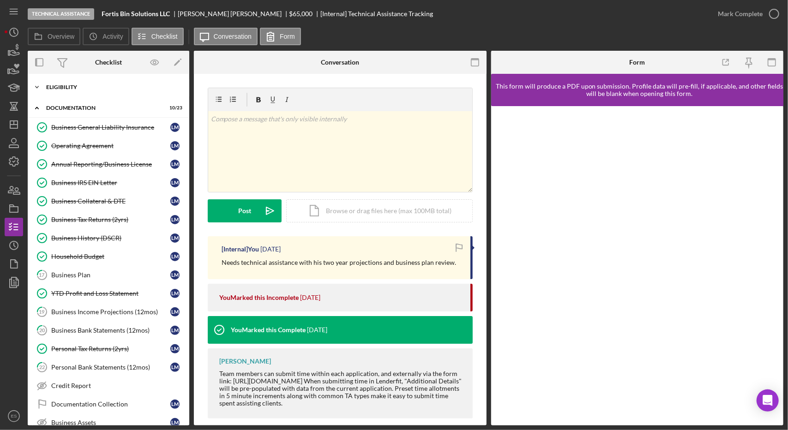
click at [75, 86] on div "Eligibility" at bounding box center [112, 87] width 132 height 6
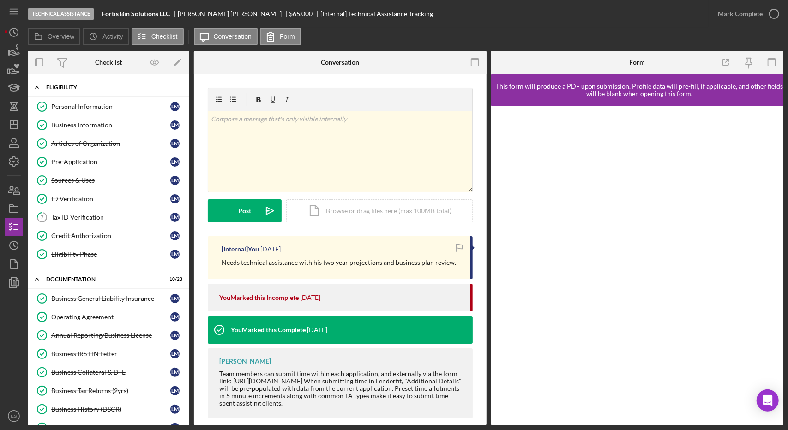
click at [75, 86] on div "Eligibility" at bounding box center [112, 87] width 132 height 6
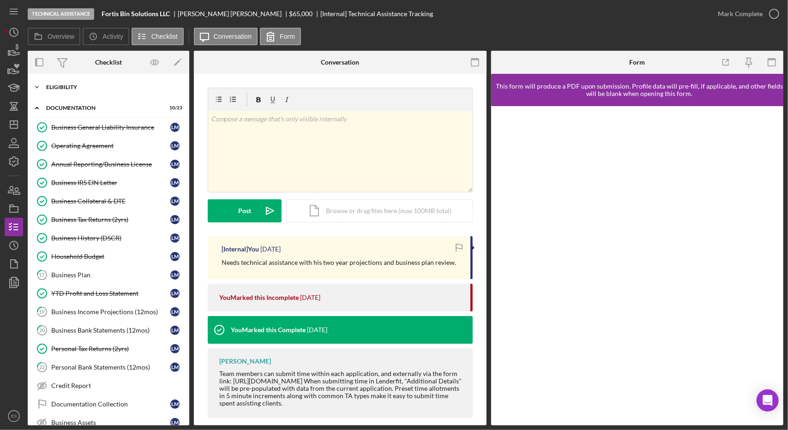
click at [75, 86] on div "Eligibility" at bounding box center [112, 87] width 132 height 6
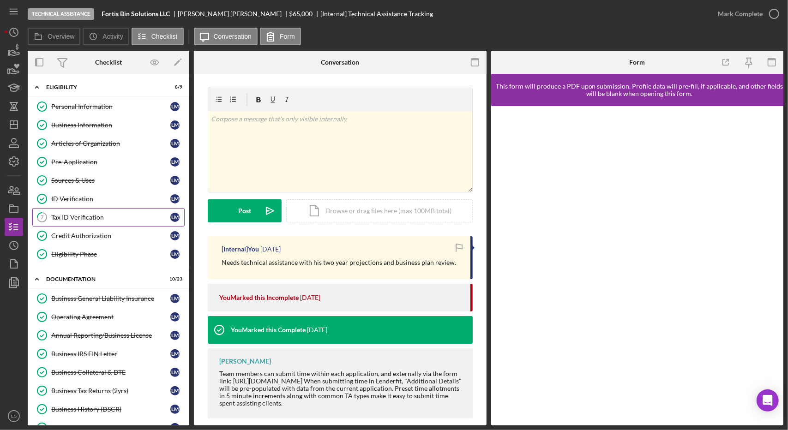
click at [73, 214] on div "Tax ID Verification" at bounding box center [110, 217] width 119 height 7
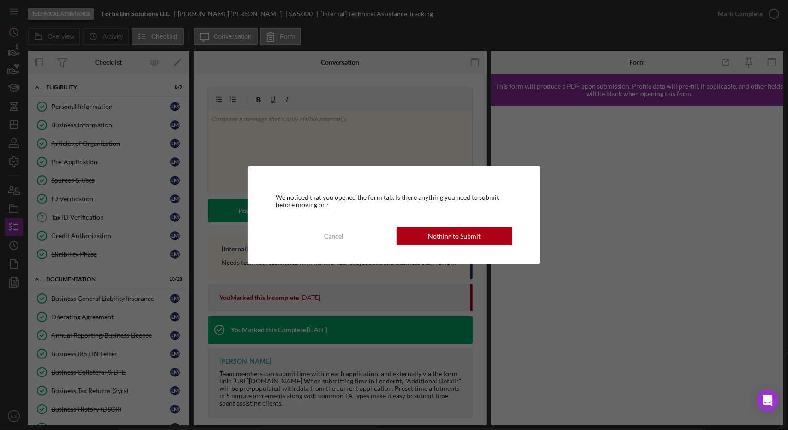
click at [436, 246] on div "We noticed that you opened the form tab. Is there anything you need to submit b…" at bounding box center [394, 215] width 292 height 98
click at [453, 232] on div "Nothing to Submit" at bounding box center [454, 236] width 53 height 18
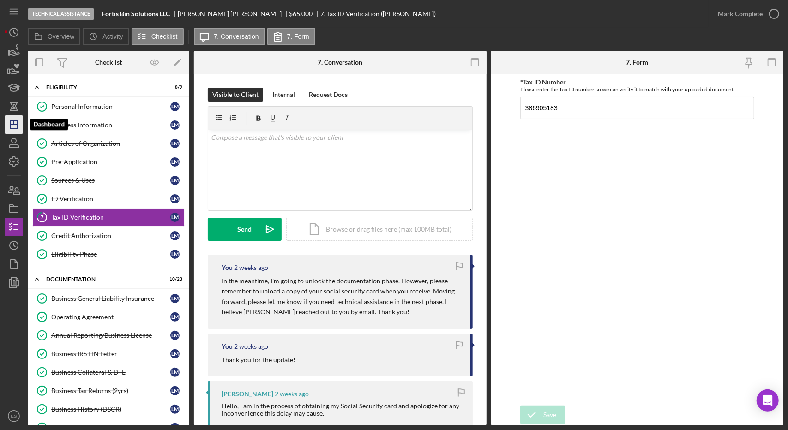
click at [12, 128] on polygon "button" at bounding box center [13, 124] width 7 height 7
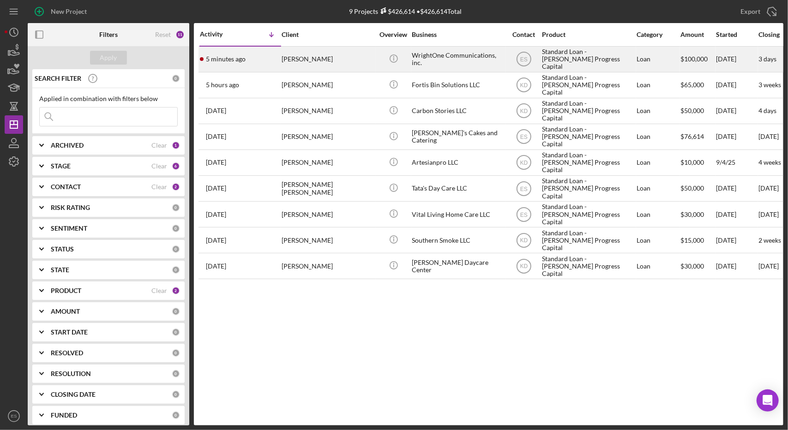
click at [466, 64] on div "WrightOne Communications, inc." at bounding box center [458, 59] width 92 height 24
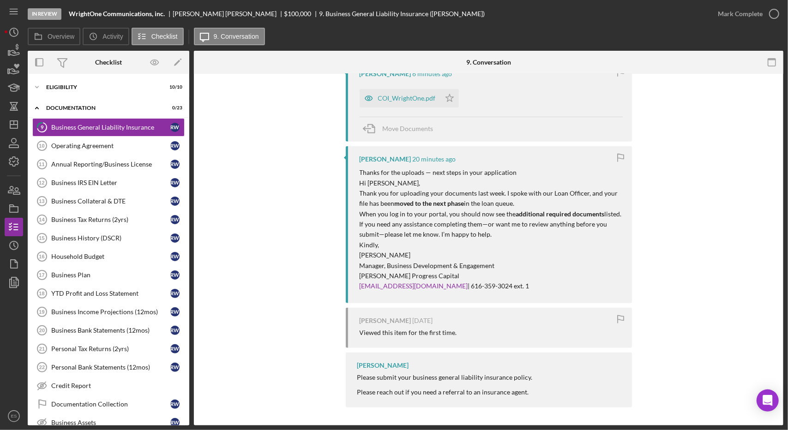
scroll to position [62, 0]
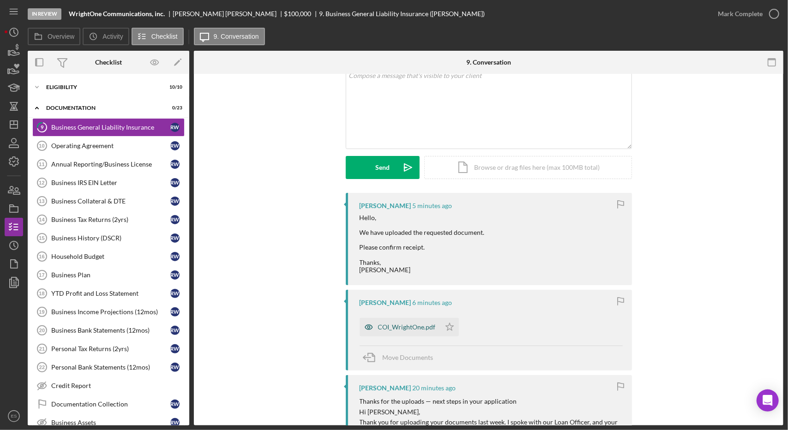
click at [413, 322] on div "COI_WrightOne.pdf" at bounding box center [400, 327] width 81 height 18
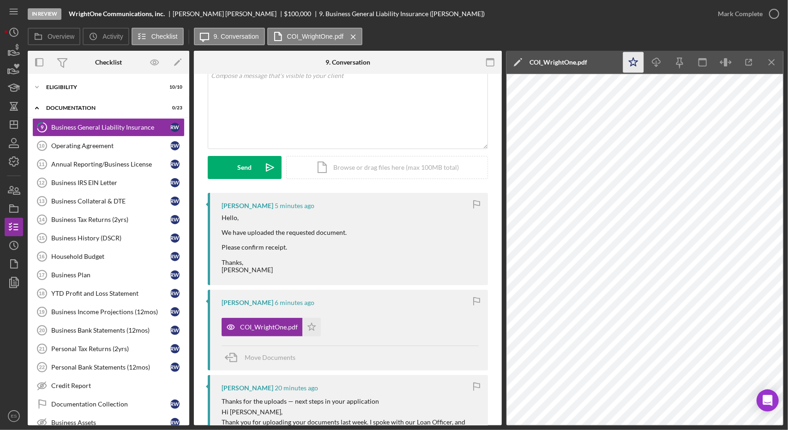
click at [632, 64] on polygon "button" at bounding box center [633, 62] width 9 height 8
click at [772, 12] on icon "button" at bounding box center [774, 13] width 23 height 23
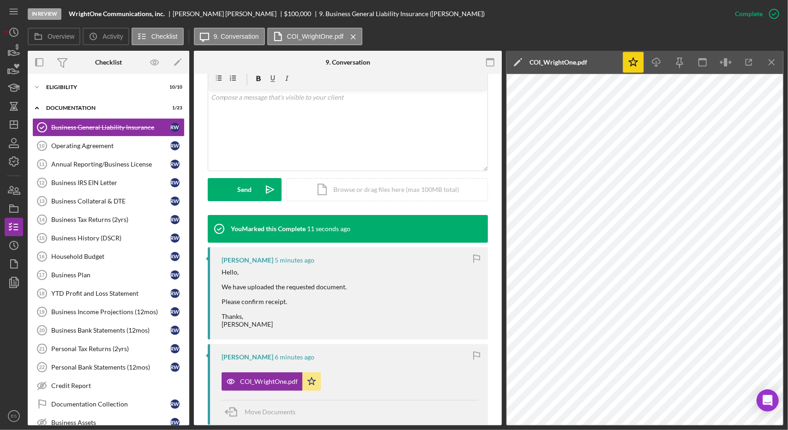
scroll to position [0, 0]
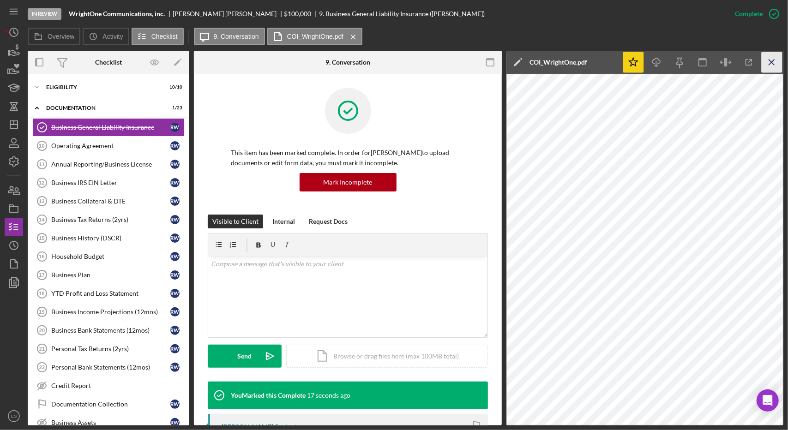
click at [772, 66] on icon "Icon/Menu Close" at bounding box center [772, 62] width 21 height 21
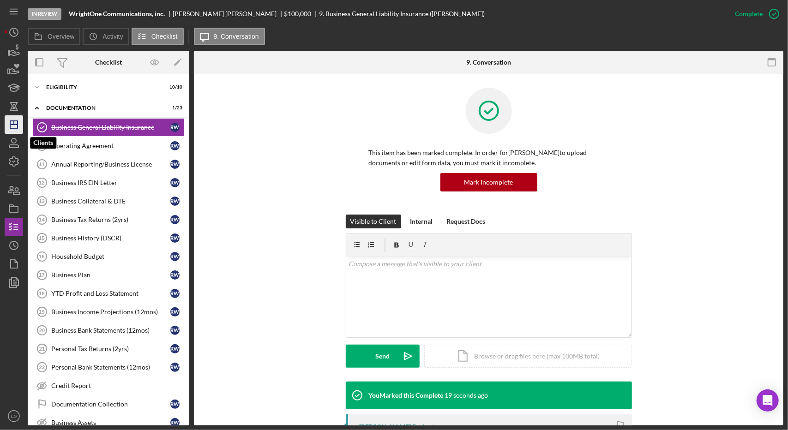
click at [13, 133] on icon "Icon/Dashboard" at bounding box center [13, 124] width 23 height 23
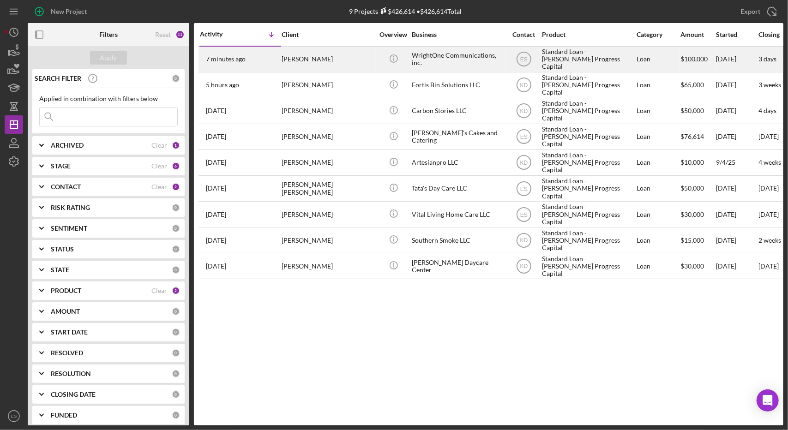
click at [464, 59] on div "WrightOne Communications, inc." at bounding box center [458, 59] width 92 height 24
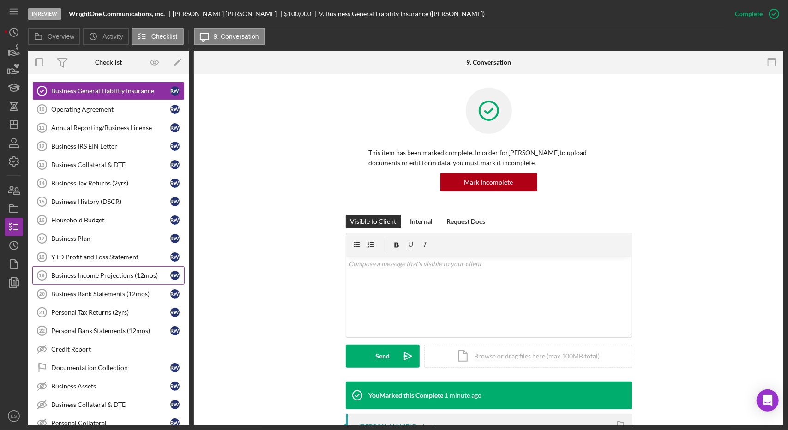
scroll to position [41, 0]
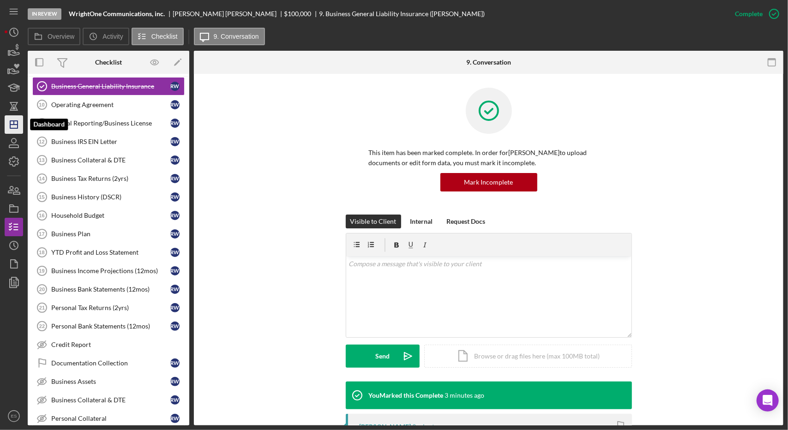
click at [15, 125] on line "button" at bounding box center [13, 125] width 7 height 0
